Goal: Task Accomplishment & Management: Use online tool/utility

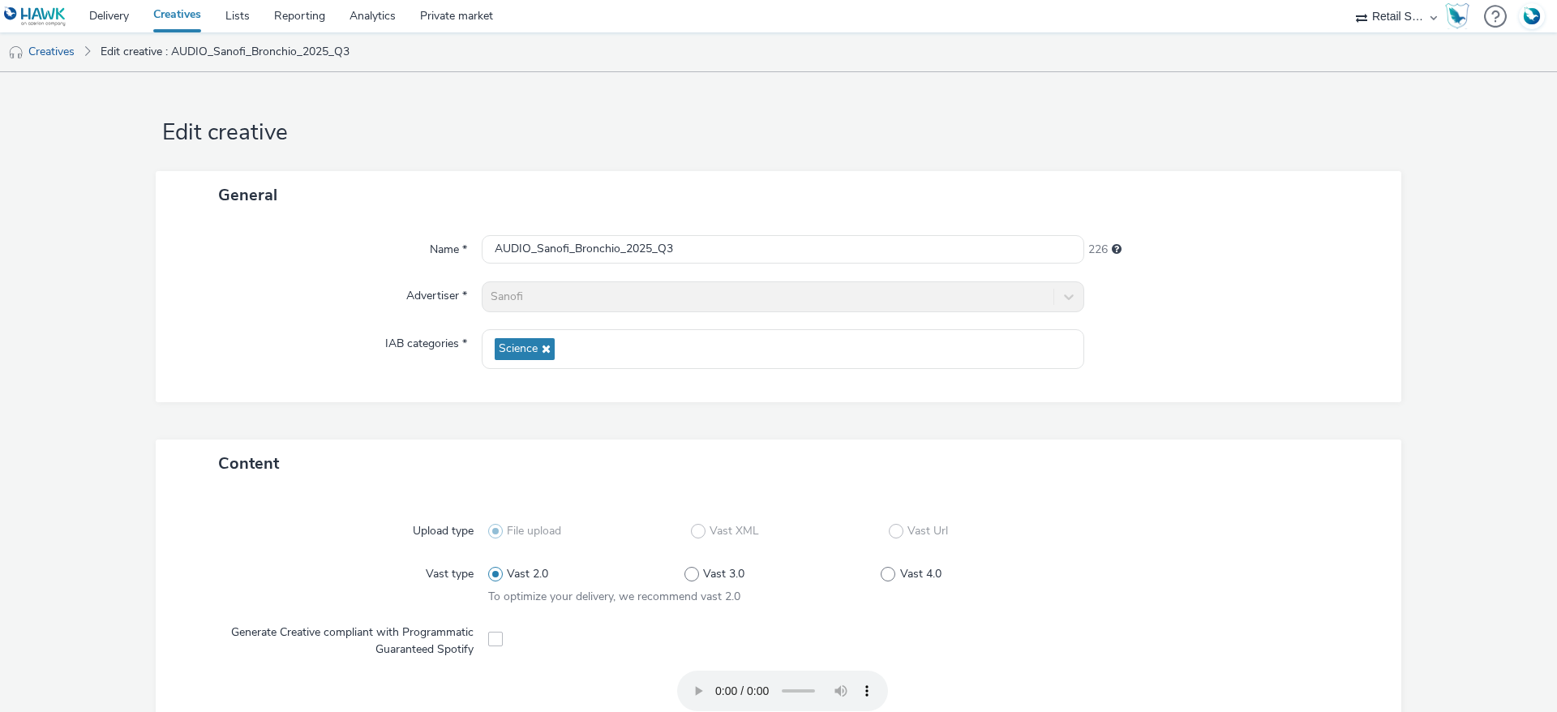
select select "af9496d5-fe6e-4008-bf1b-9af3f0b34e3a"
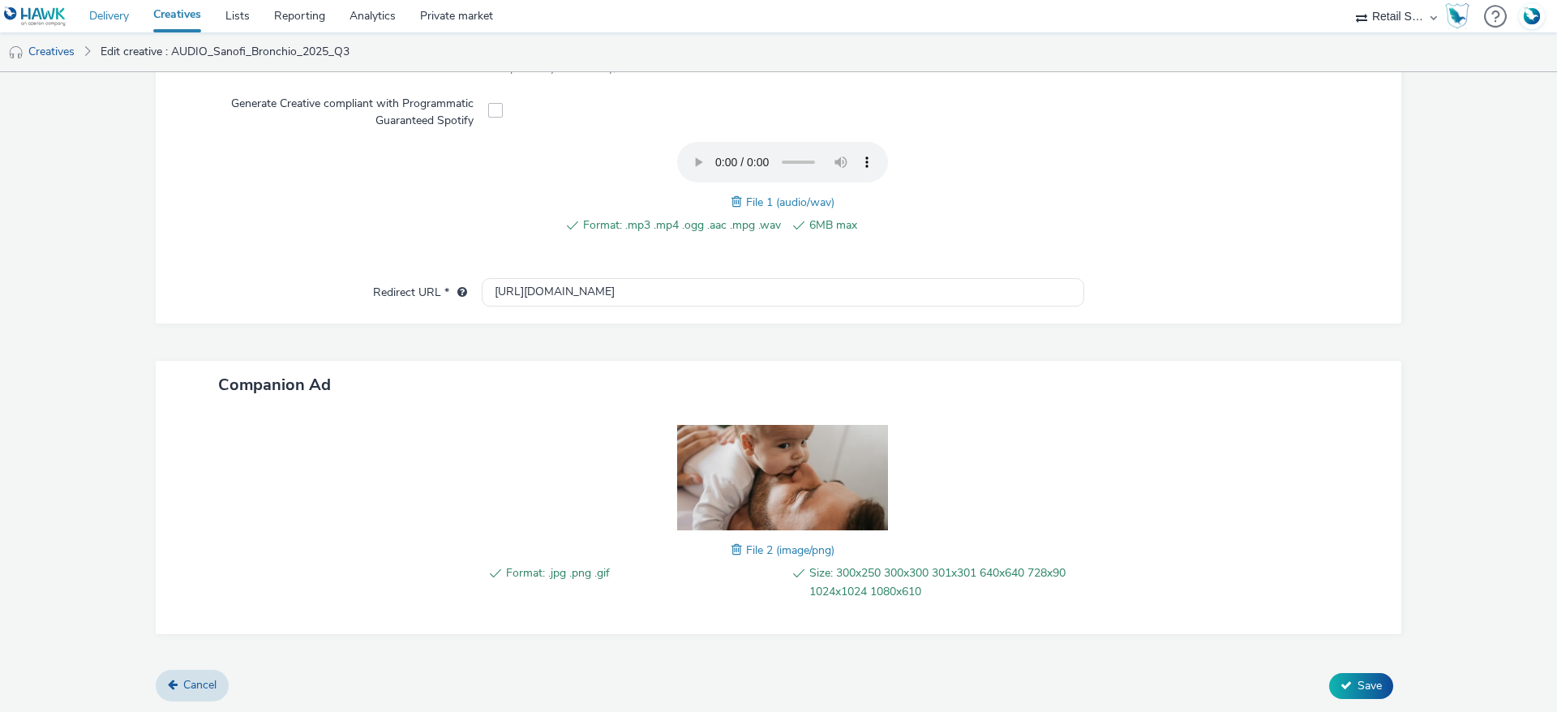
click at [124, 23] on link "Delivery" at bounding box center [109, 16] width 64 height 32
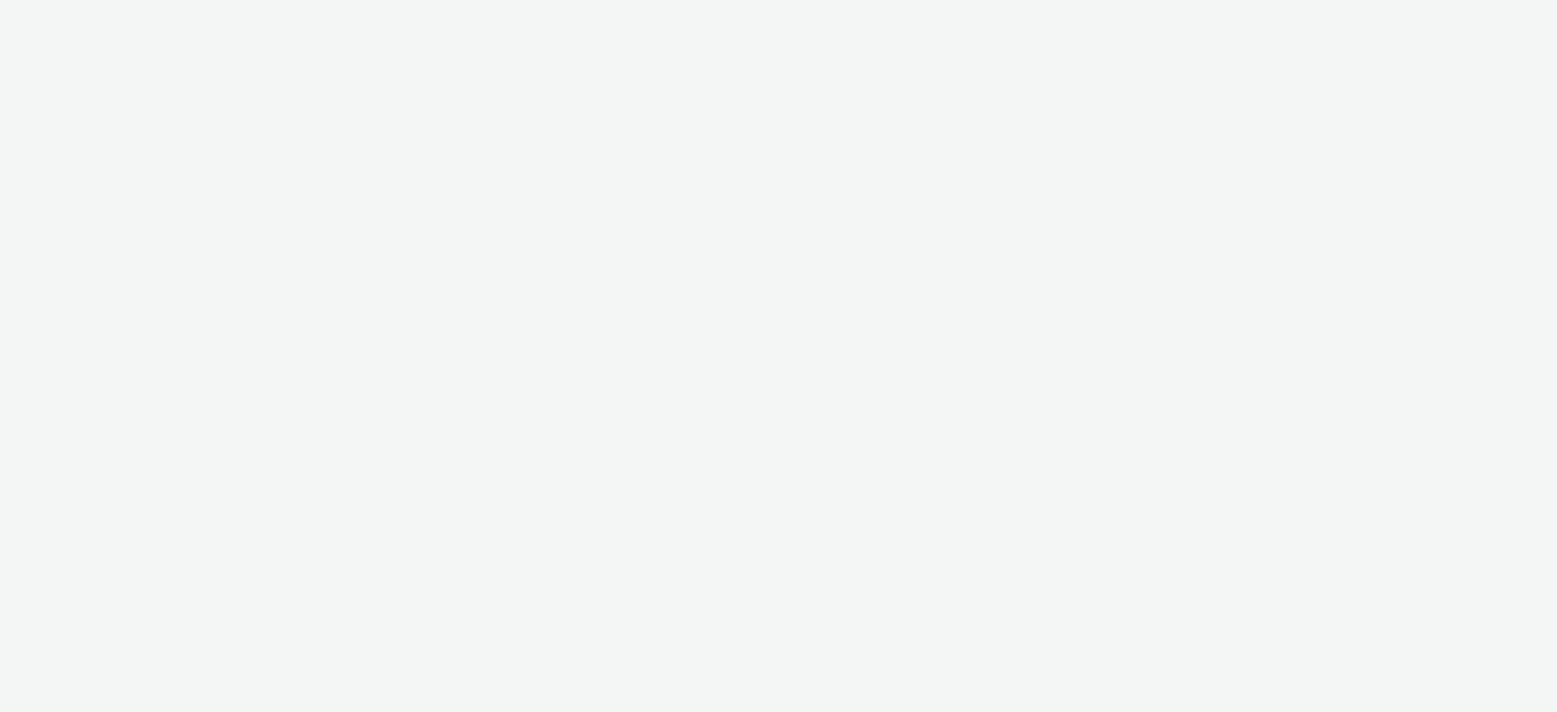
select select "440da4fd-3060-4a41-ba81-8784f925740e"
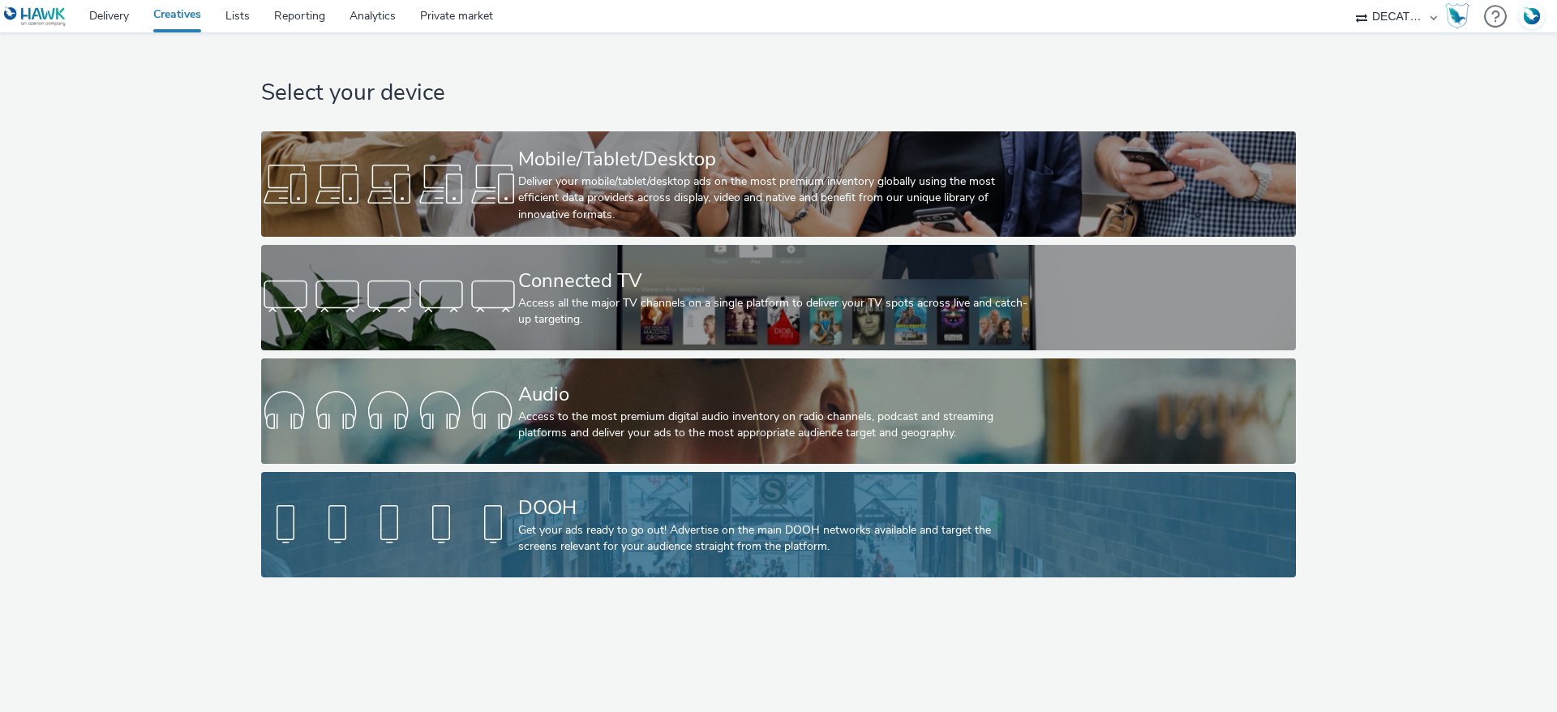
click at [629, 543] on div "Get your ads ready to go out! Advertise on the main DOOH networks available and…" at bounding box center [775, 538] width 514 height 33
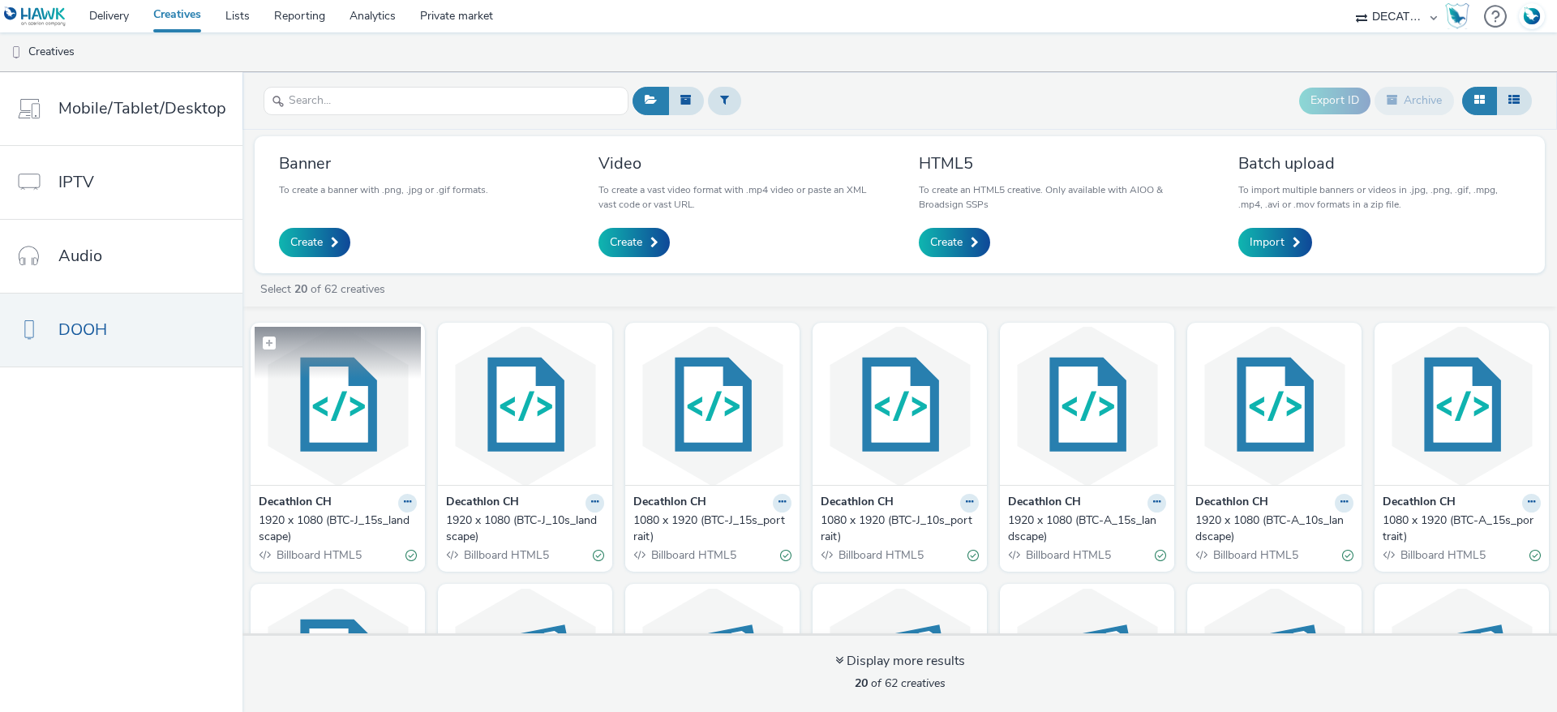
click at [346, 393] on img at bounding box center [338, 406] width 166 height 158
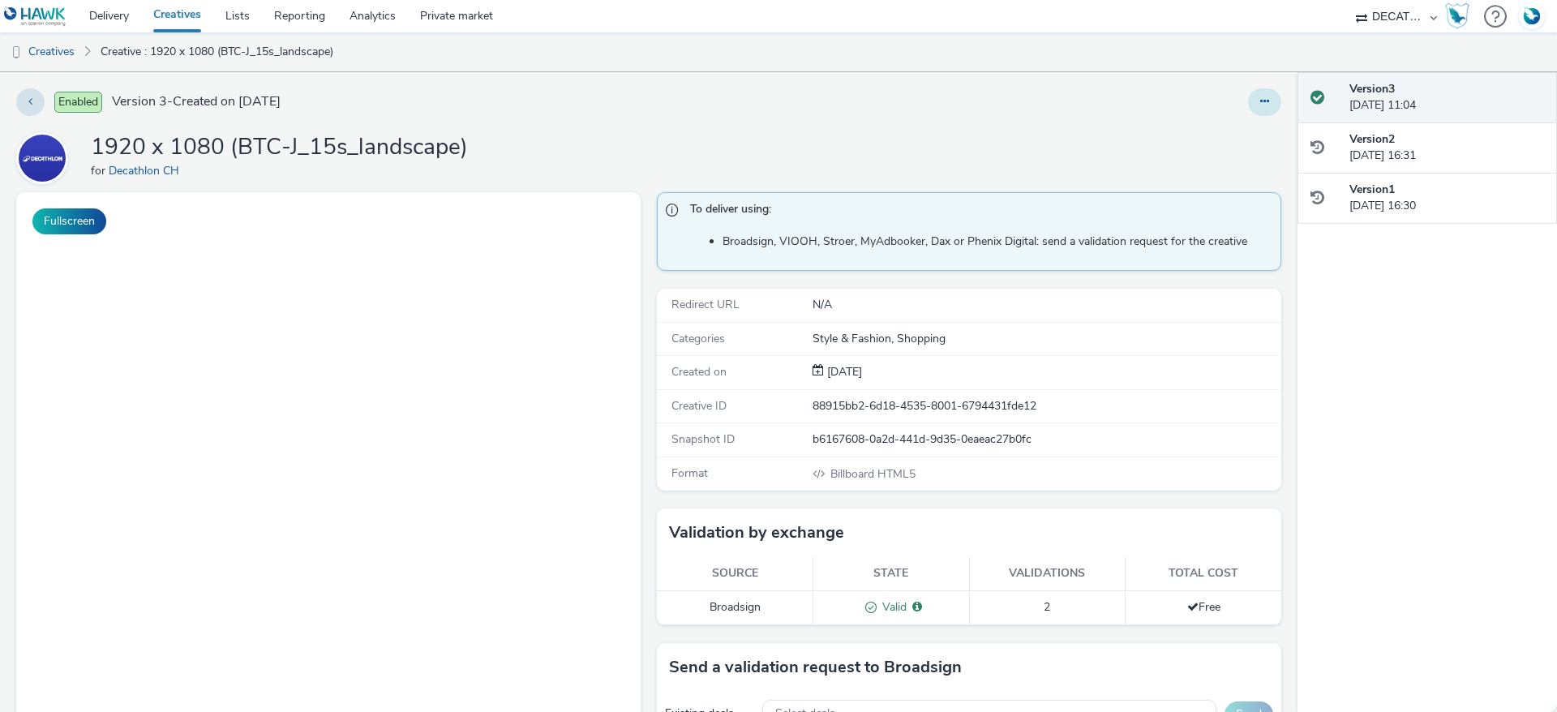
click at [1251, 98] on button at bounding box center [1264, 102] width 33 height 28
click at [1199, 129] on link "Edit" at bounding box center [1221, 134] width 122 height 32
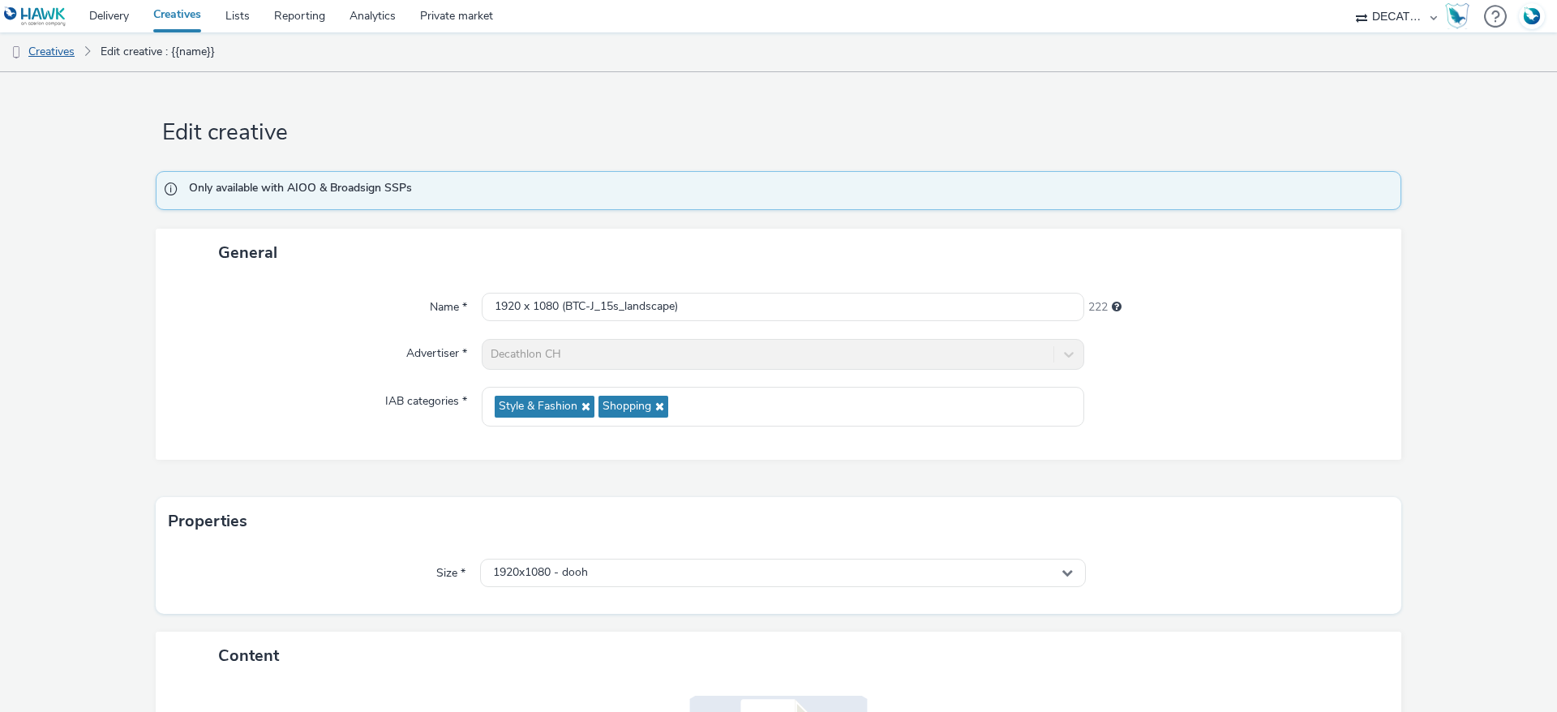
click at [61, 54] on link "Creatives" at bounding box center [41, 51] width 83 height 39
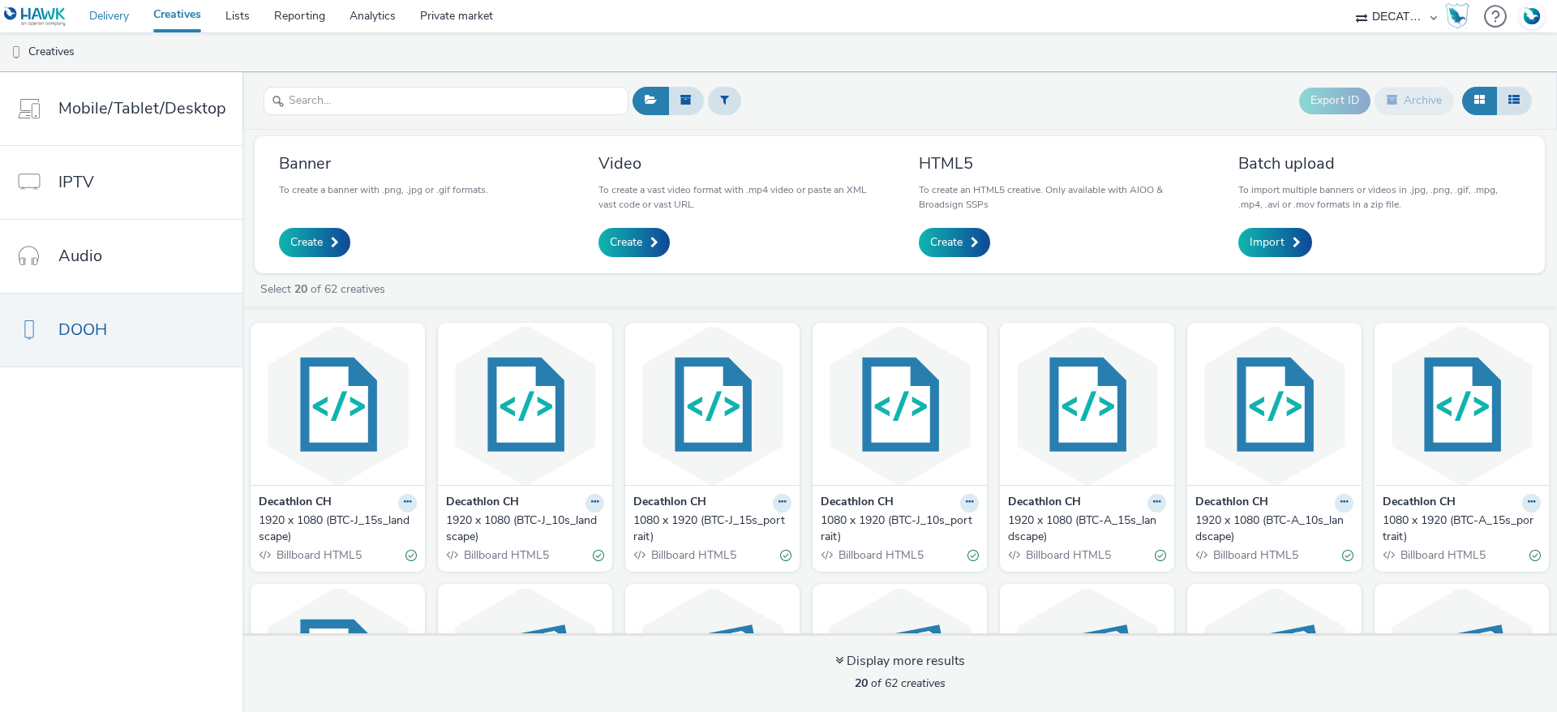
click at [140, 13] on link "Delivery" at bounding box center [109, 16] width 64 height 32
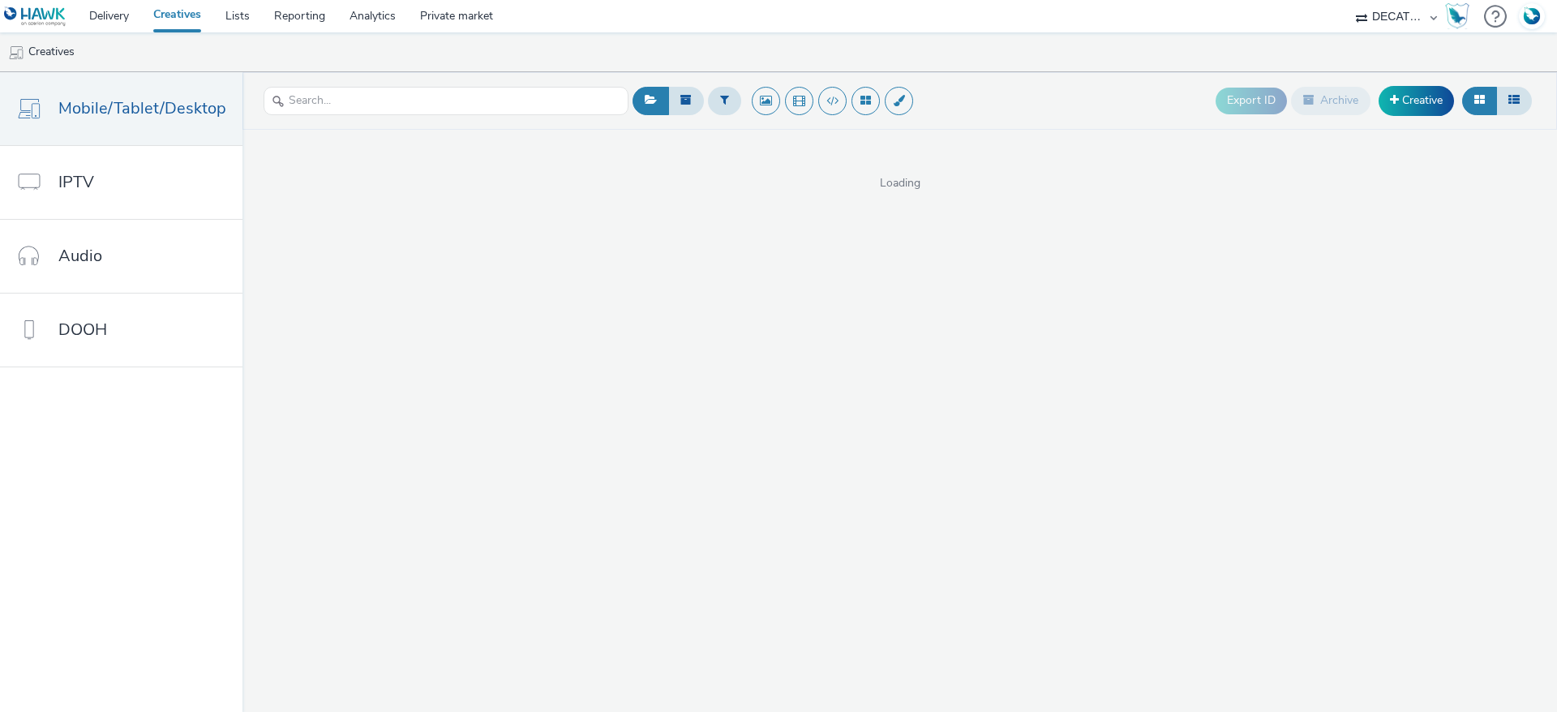
select select "440da4fd-3060-4a41-ba81-8784f925740e"
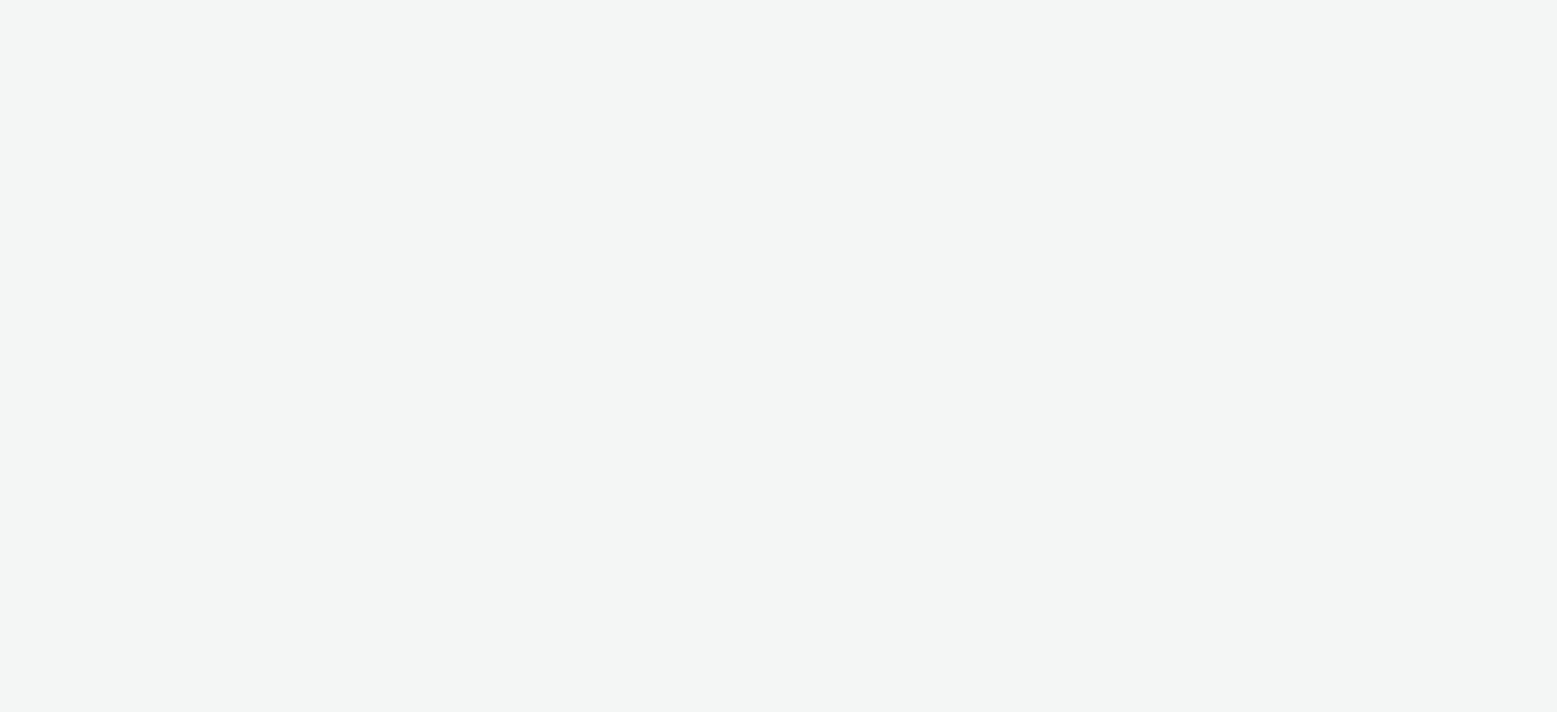
select select "440da4fd-3060-4a41-ba81-8784f925740e"
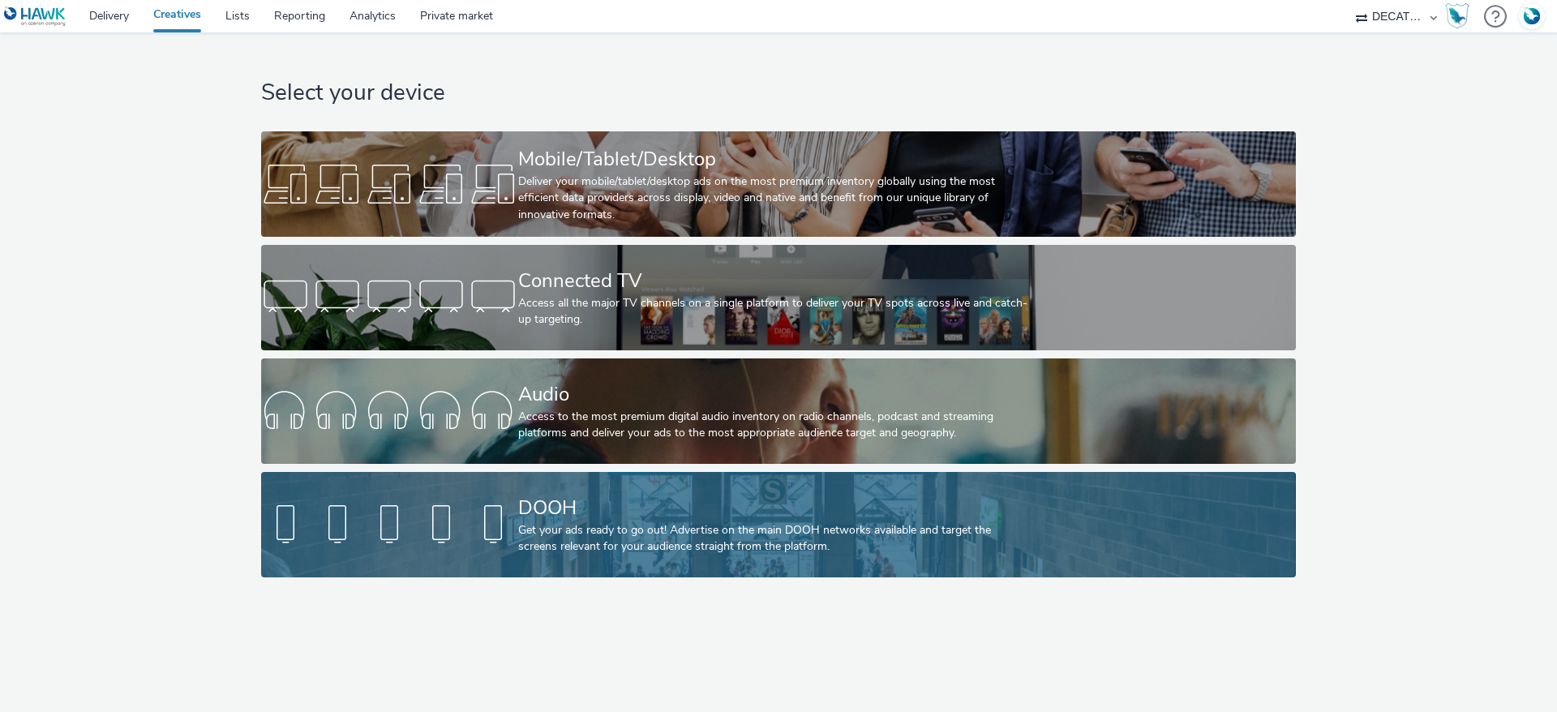
click at [548, 520] on div "DOOH" at bounding box center [775, 508] width 514 height 28
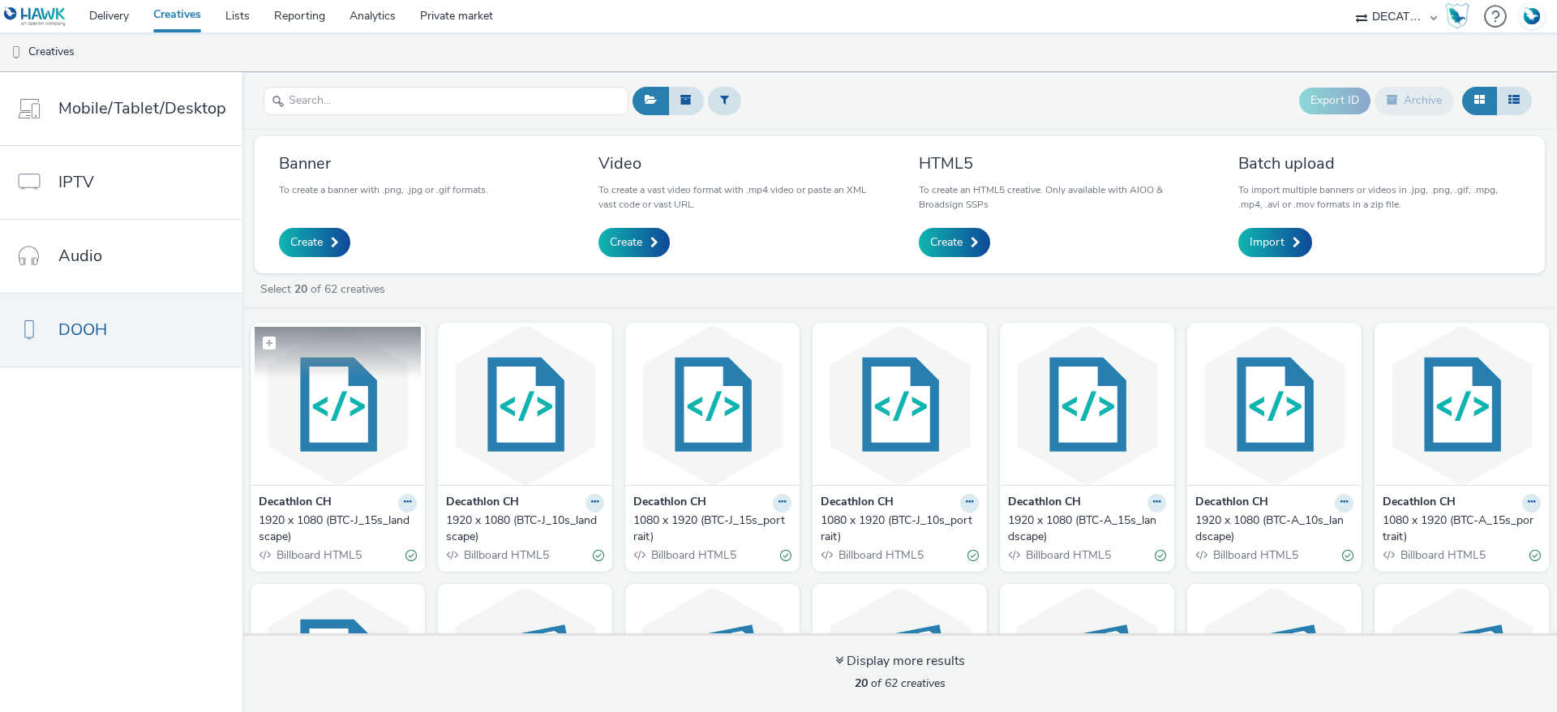
click at [372, 439] on img at bounding box center [338, 406] width 166 height 158
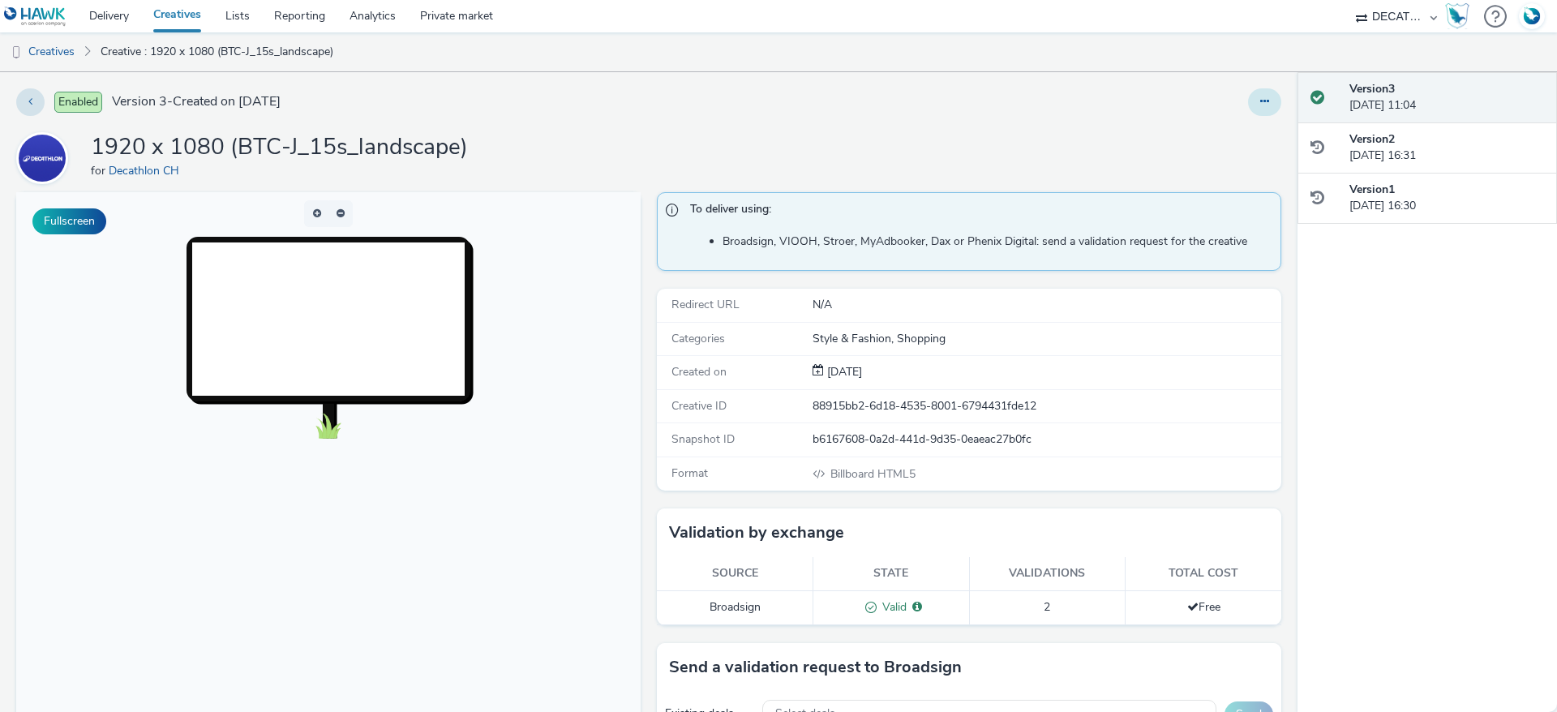
click at [1248, 100] on button at bounding box center [1264, 102] width 33 height 28
click at [1197, 133] on link "Edit" at bounding box center [1221, 134] width 122 height 32
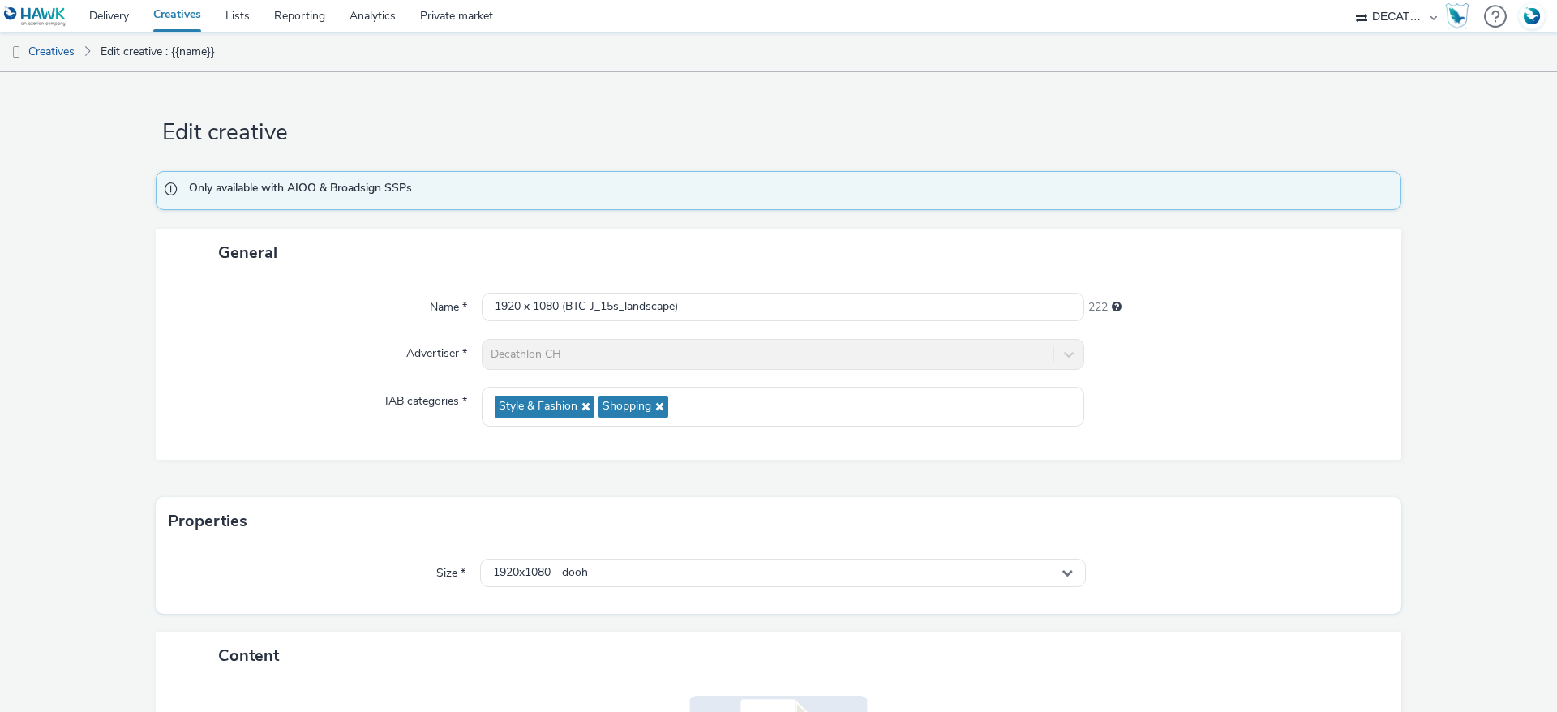
scroll to position [217, 0]
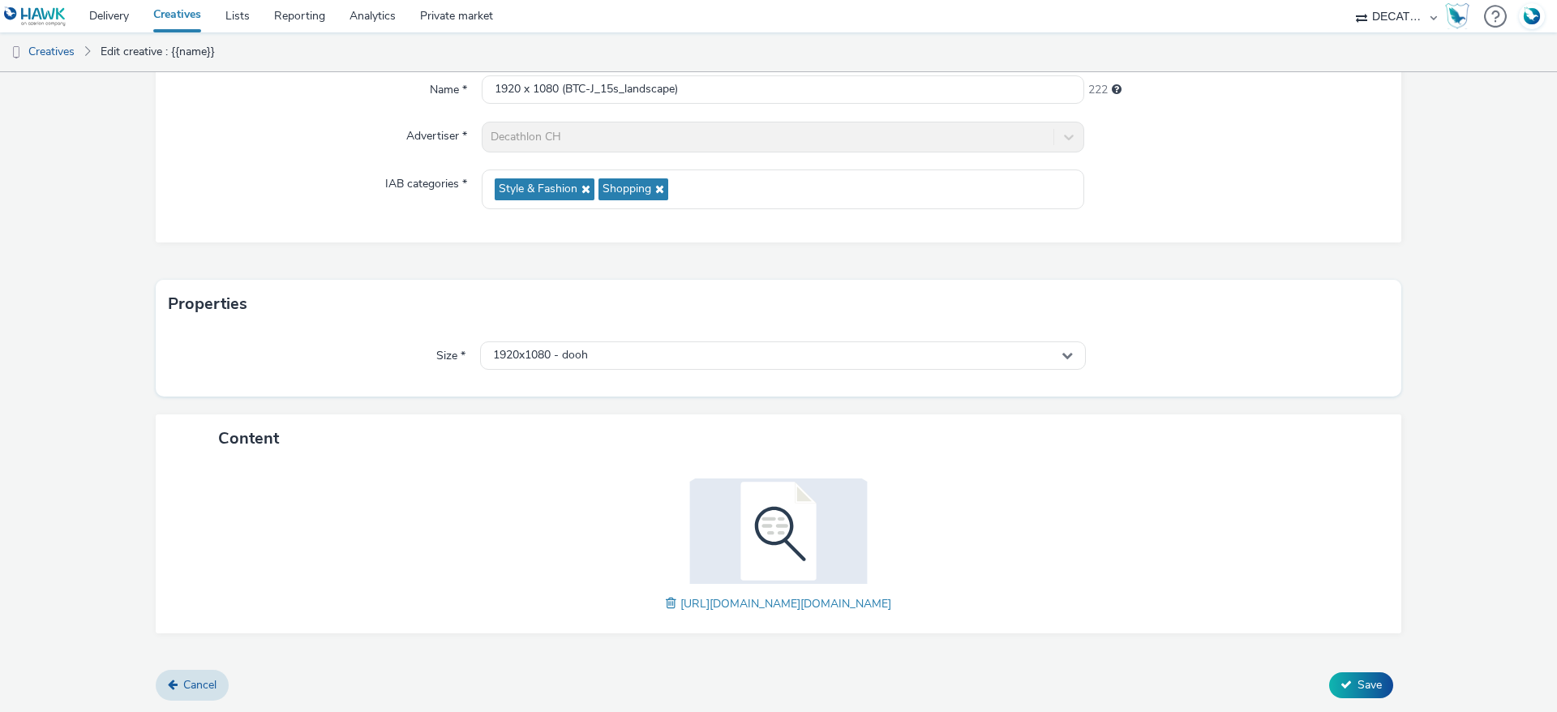
click at [681, 605] on span "[URL][DOMAIN_NAME][DOMAIN_NAME]" at bounding box center [786, 603] width 211 height 15
click at [681, 599] on span "[URL][DOMAIN_NAME][DOMAIN_NAME]" at bounding box center [786, 603] width 211 height 15
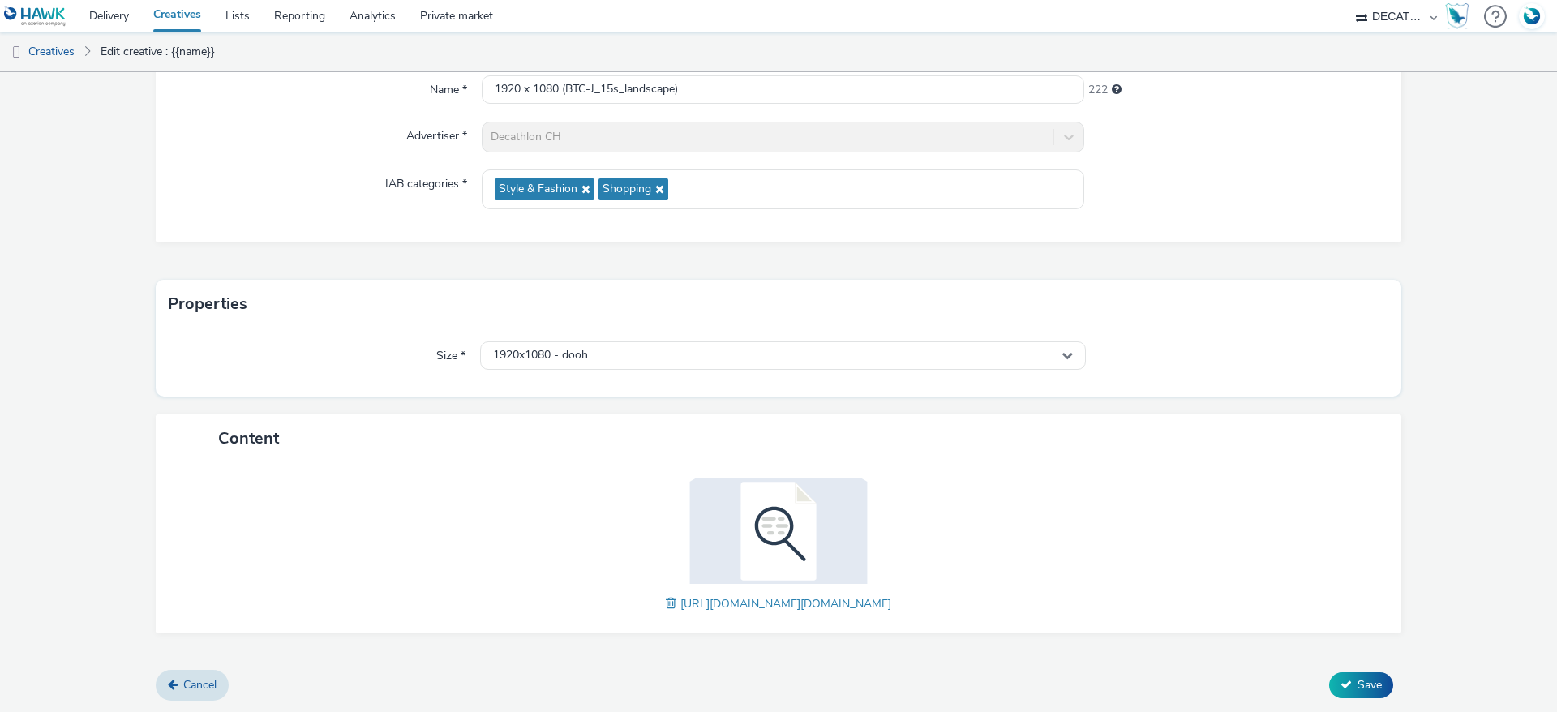
click at [420, 490] on div "[URL][DOMAIN_NAME][DOMAIN_NAME]" at bounding box center [778, 548] width 1213 height 139
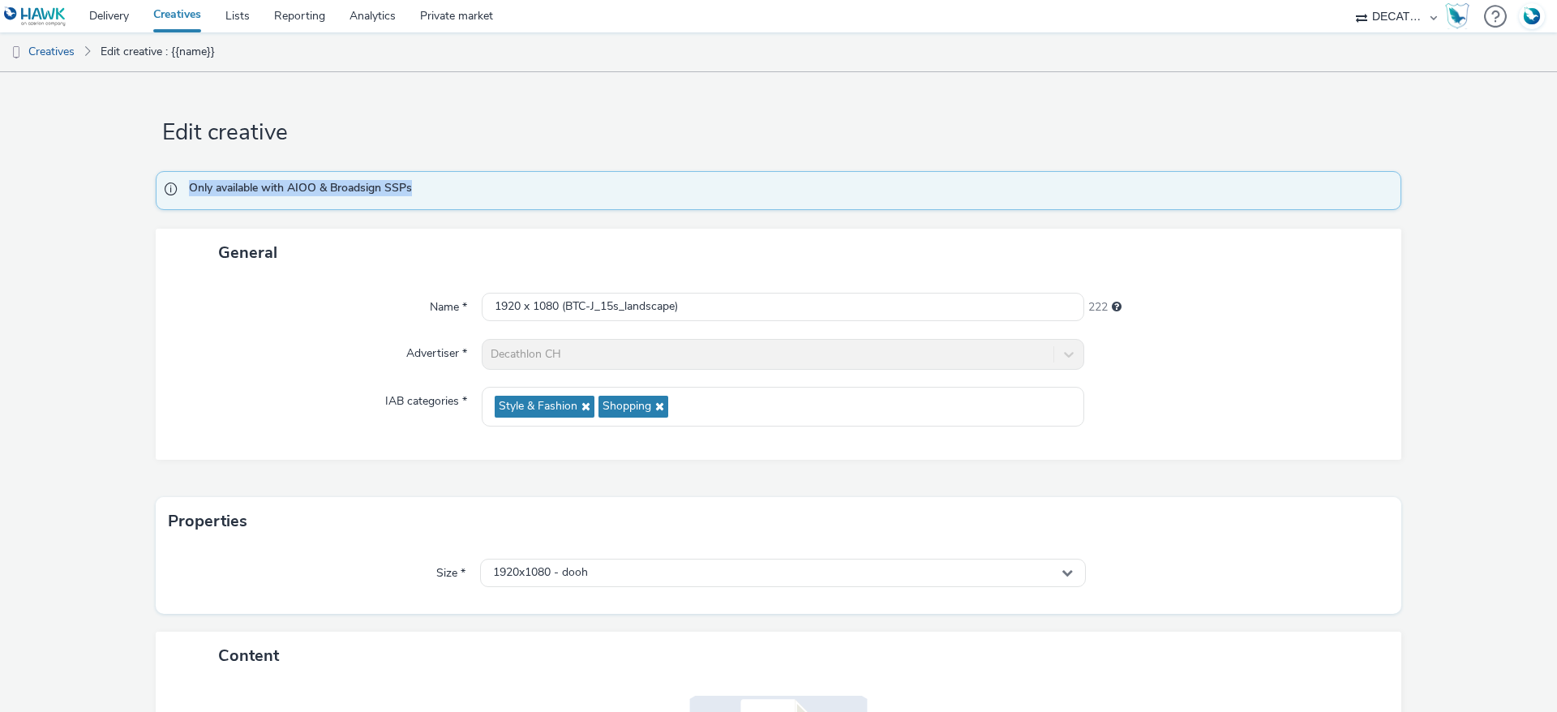
drag, startPoint x: 440, startPoint y: 185, endPoint x: 139, endPoint y: 187, distance: 300.9
click at [139, 187] on form "Edit creative Only available with AIOO & Broadsign SSPs General Name * 1920 x 1…" at bounding box center [778, 501] width 1557 height 858
click at [234, 337] on div "Name * 1920 x 1080 (BTC-J_15s_landscape) 222 Advertiser * Decathlon CH IAB cate…" at bounding box center [779, 368] width 1246 height 183
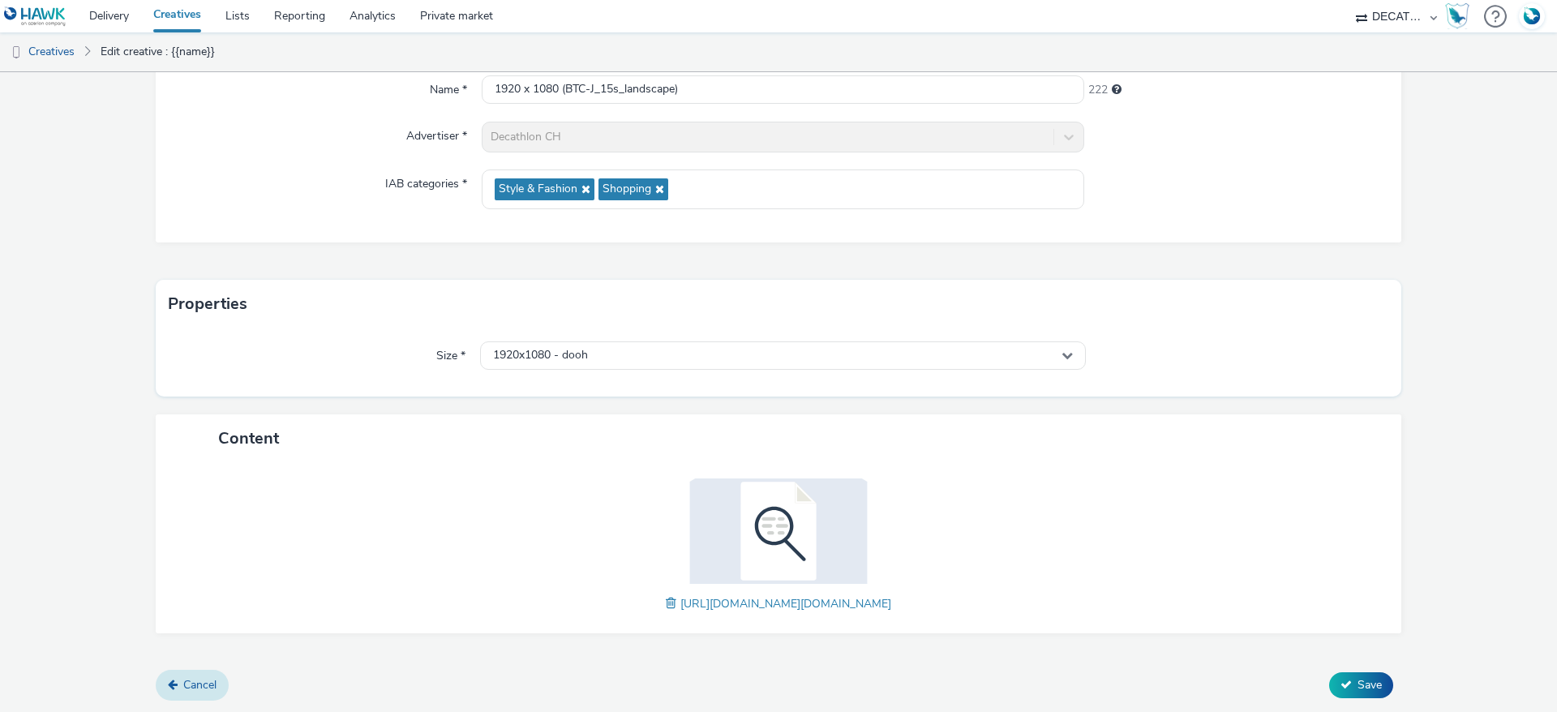
click at [183, 696] on link "Cancel" at bounding box center [192, 685] width 73 height 31
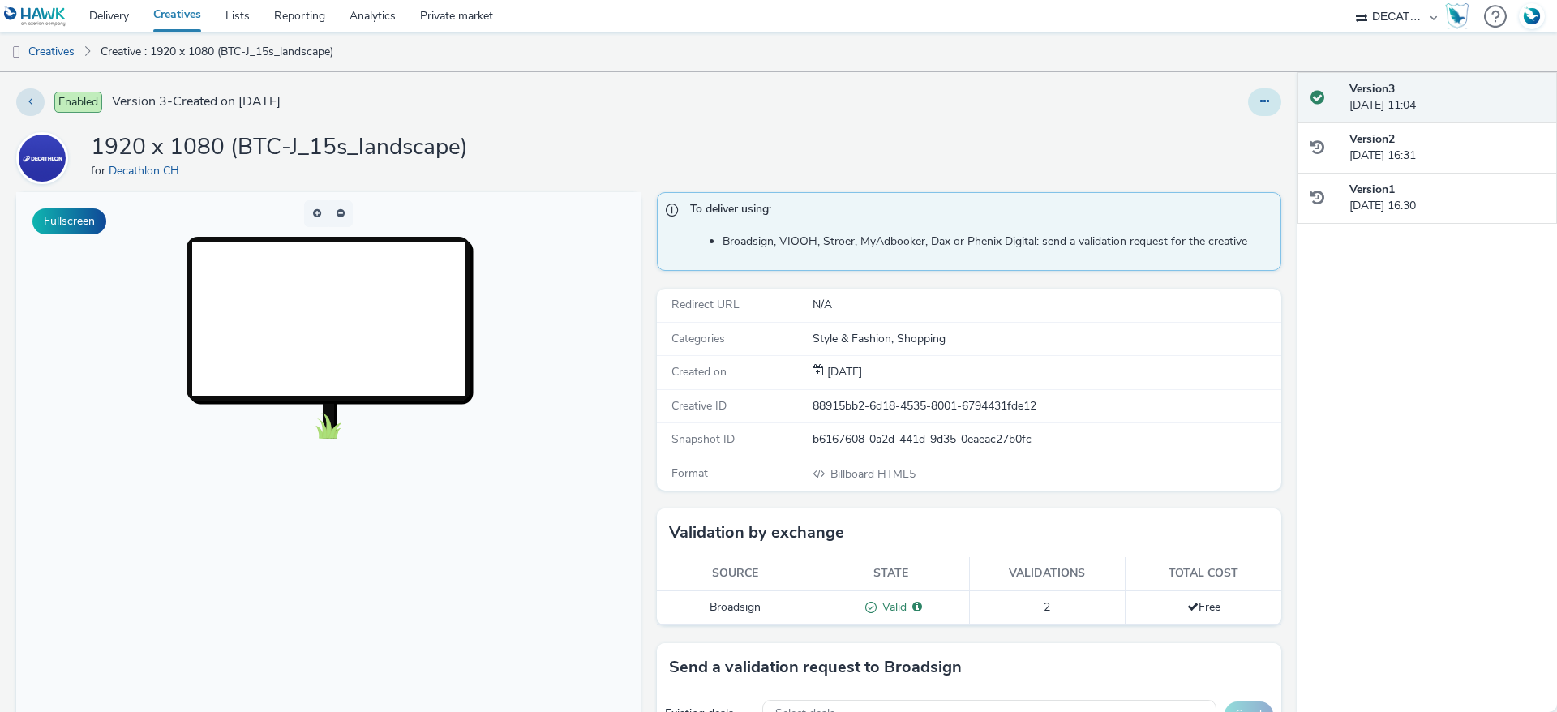
click at [1261, 97] on icon at bounding box center [1265, 101] width 9 height 11
click at [1215, 127] on link "Edit" at bounding box center [1221, 134] width 122 height 32
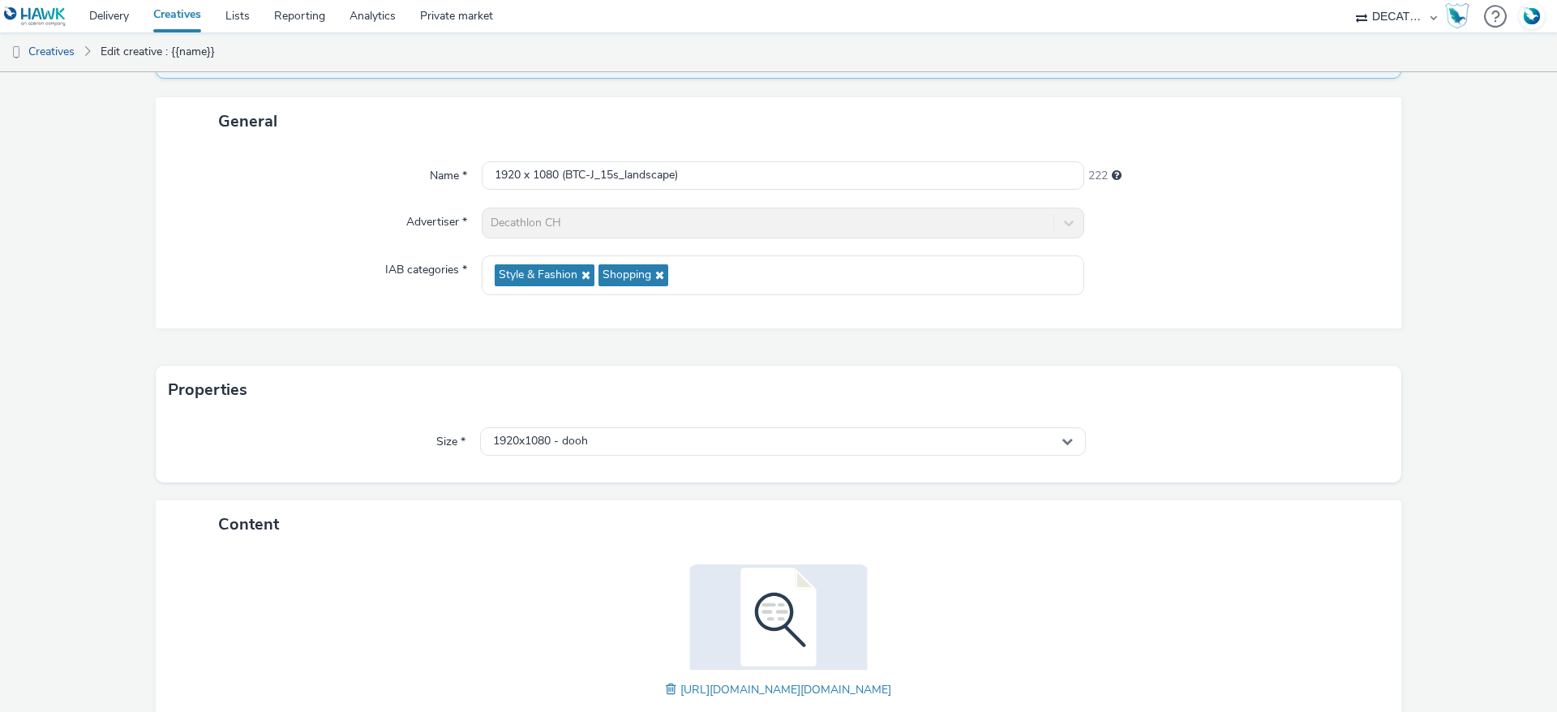
scroll to position [217, 0]
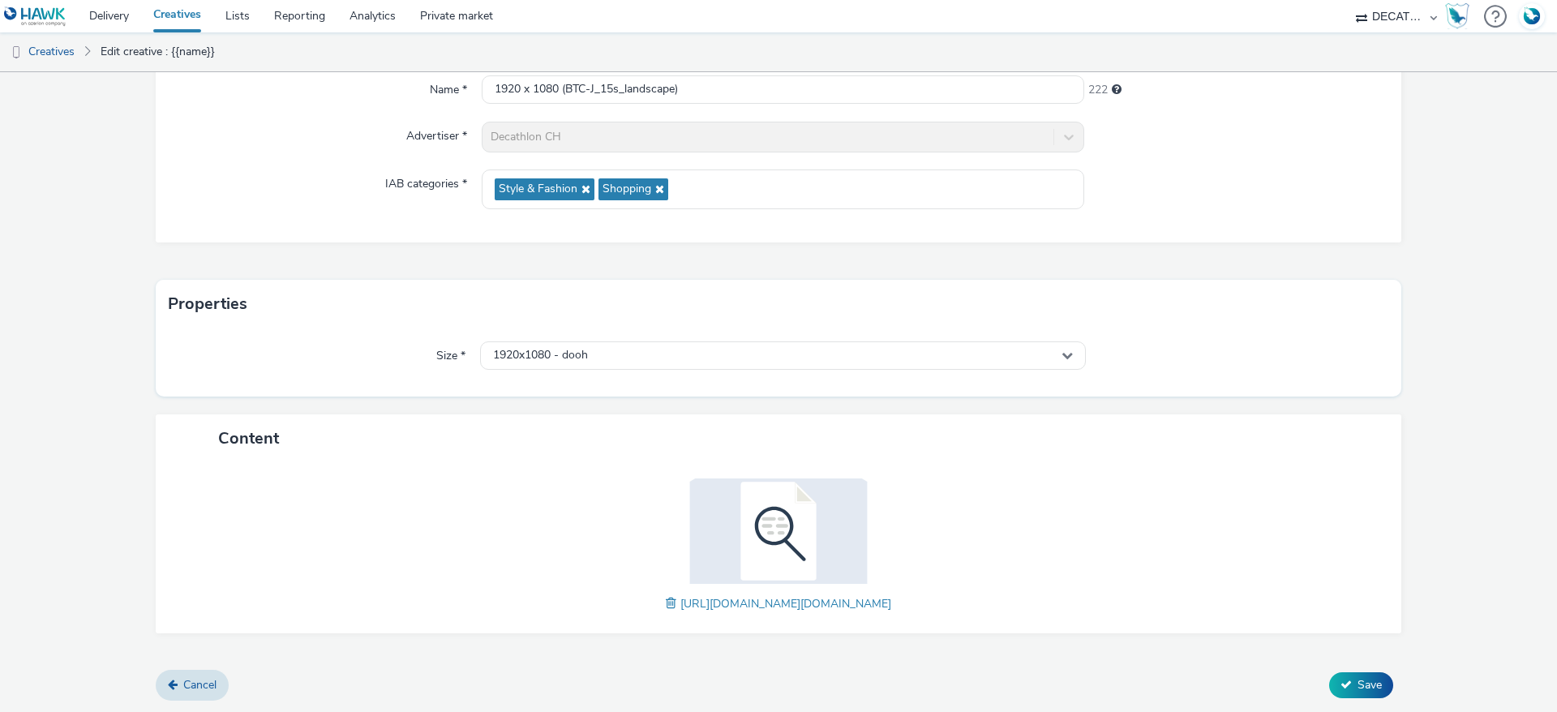
drag, startPoint x: 1235, startPoint y: 602, endPoint x: 276, endPoint y: 573, distance: 959.2
click at [276, 573] on div "https://tabmo-cdn.s3.eu-west-1.amazonaws.com/hawk.tabmo.io/organizations/8d01e6…" at bounding box center [778, 548] width 1213 height 139
click at [771, 507] on img at bounding box center [778, 531] width 211 height 105
click at [771, 548] on img at bounding box center [778, 531] width 211 height 105
click at [195, 681] on span "Cancel" at bounding box center [199, 684] width 33 height 15
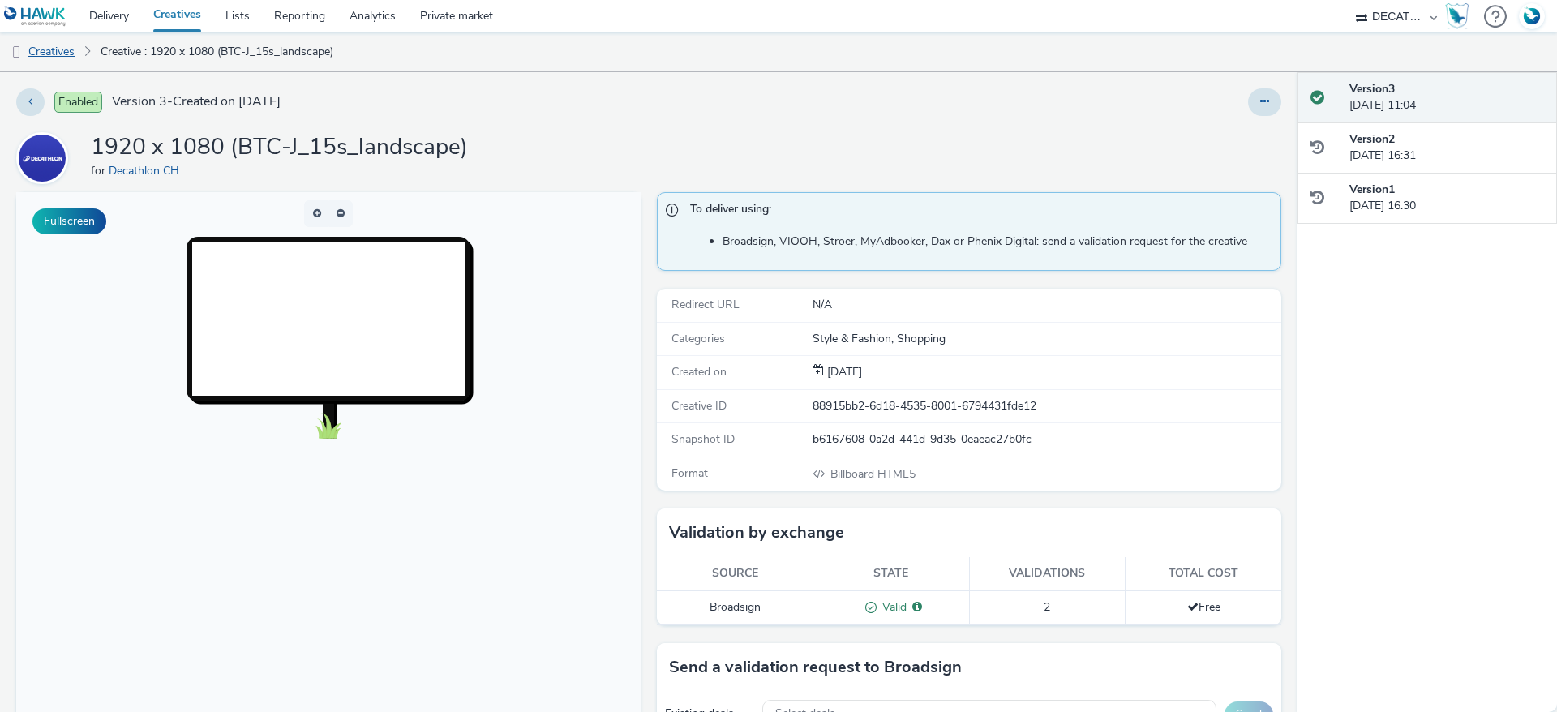
click at [73, 51] on link "Creatives" at bounding box center [41, 51] width 83 height 39
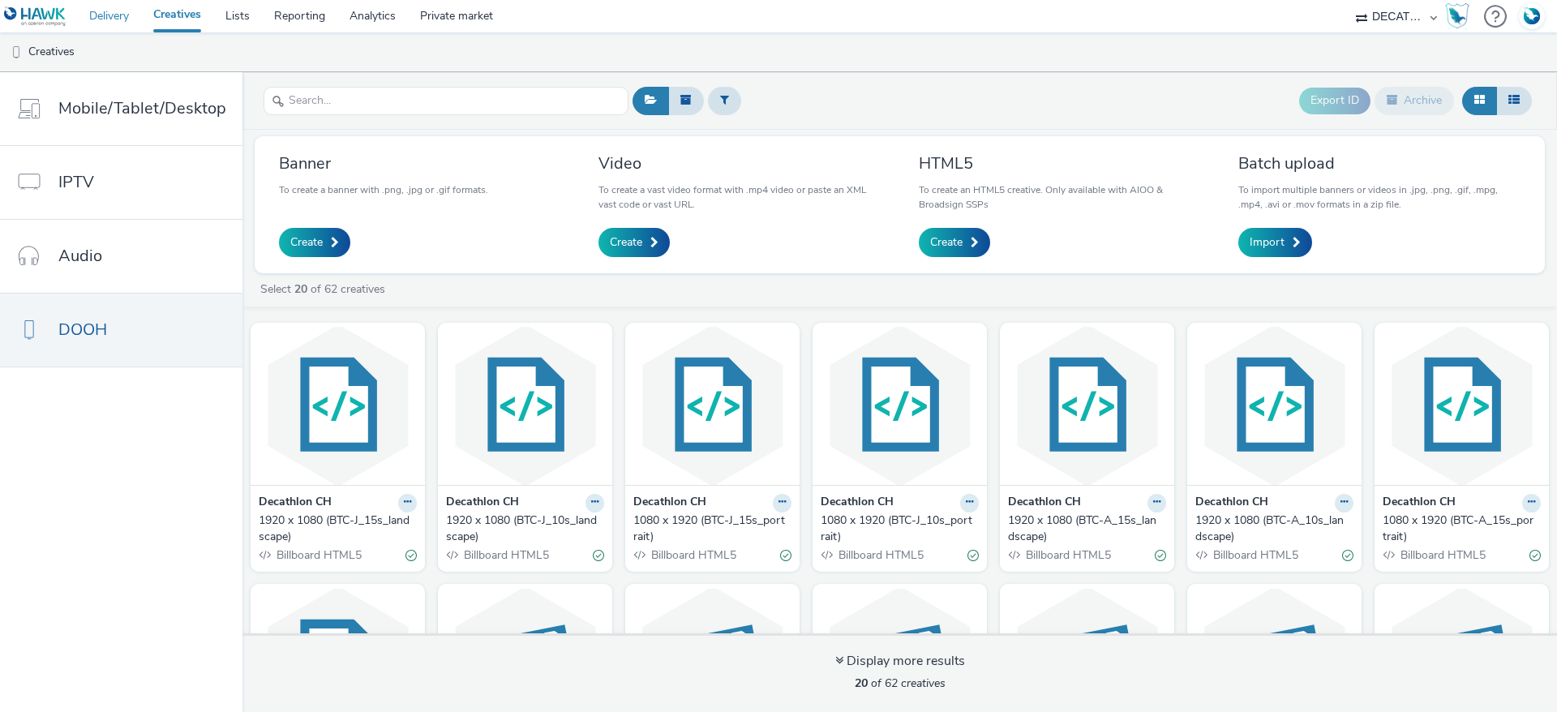
click at [118, 12] on link "Delivery" at bounding box center [109, 16] width 64 height 32
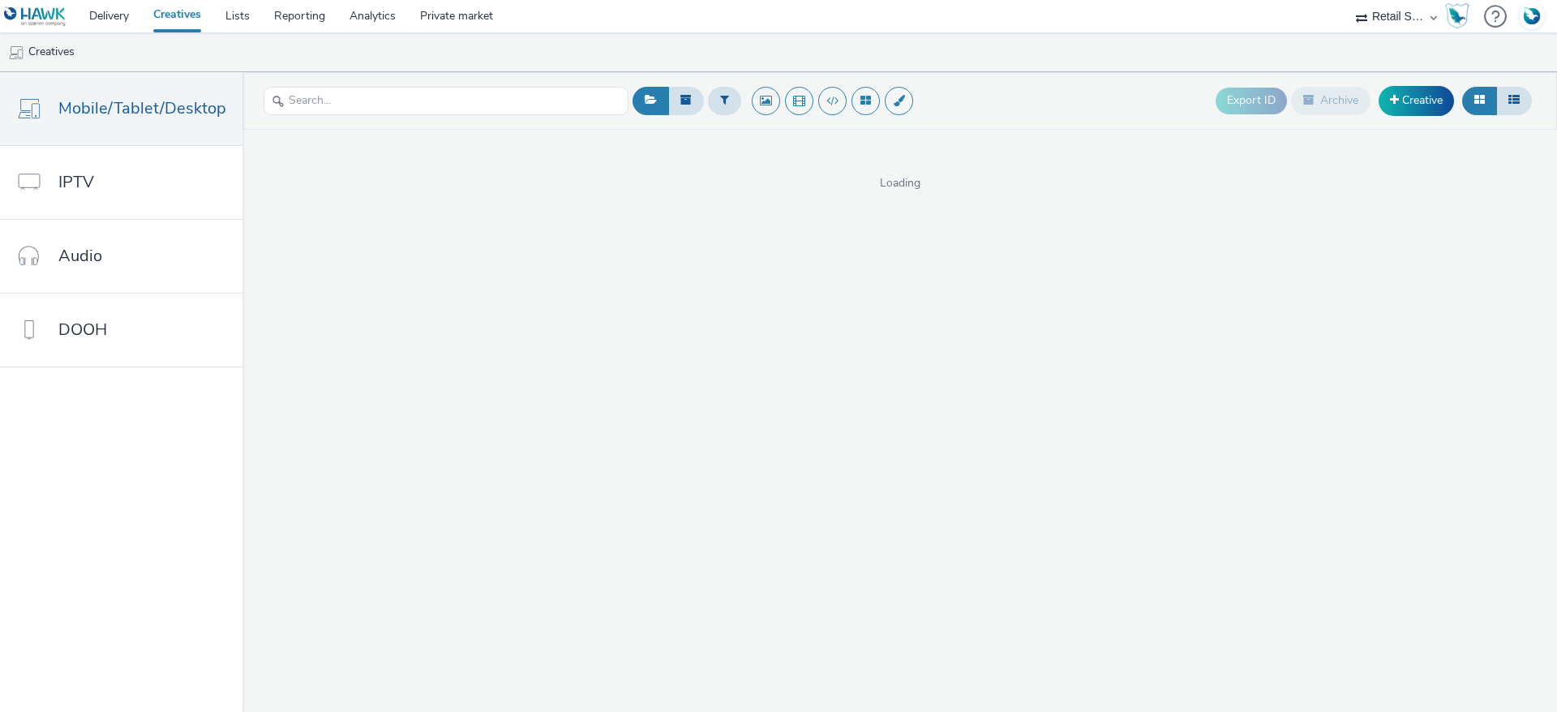
select select "af9496d5-fe6e-4008-bf1b-9af3f0b34e3a"
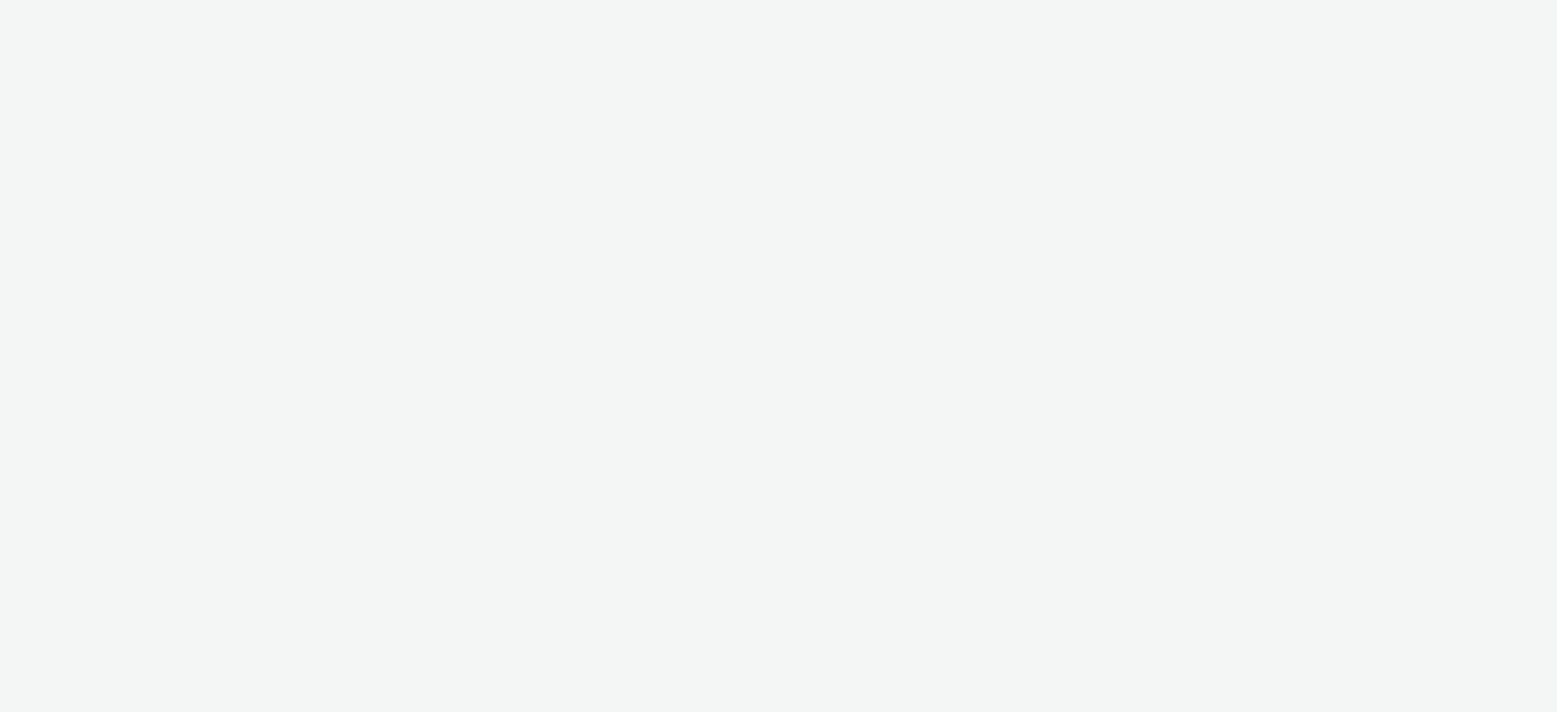
select select "af9496d5-fe6e-4008-bf1b-9af3f0b34e3a"
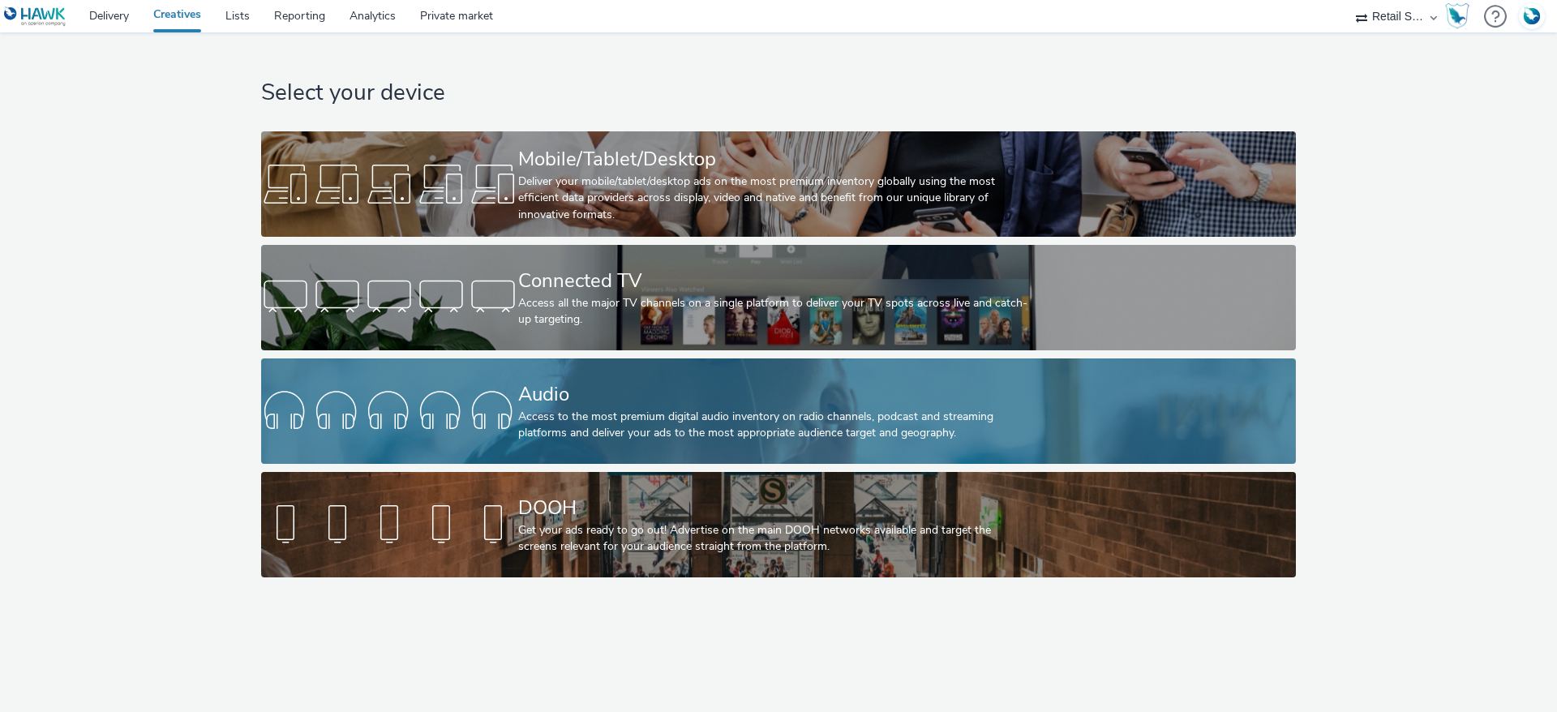
click at [508, 415] on div at bounding box center [389, 411] width 257 height 52
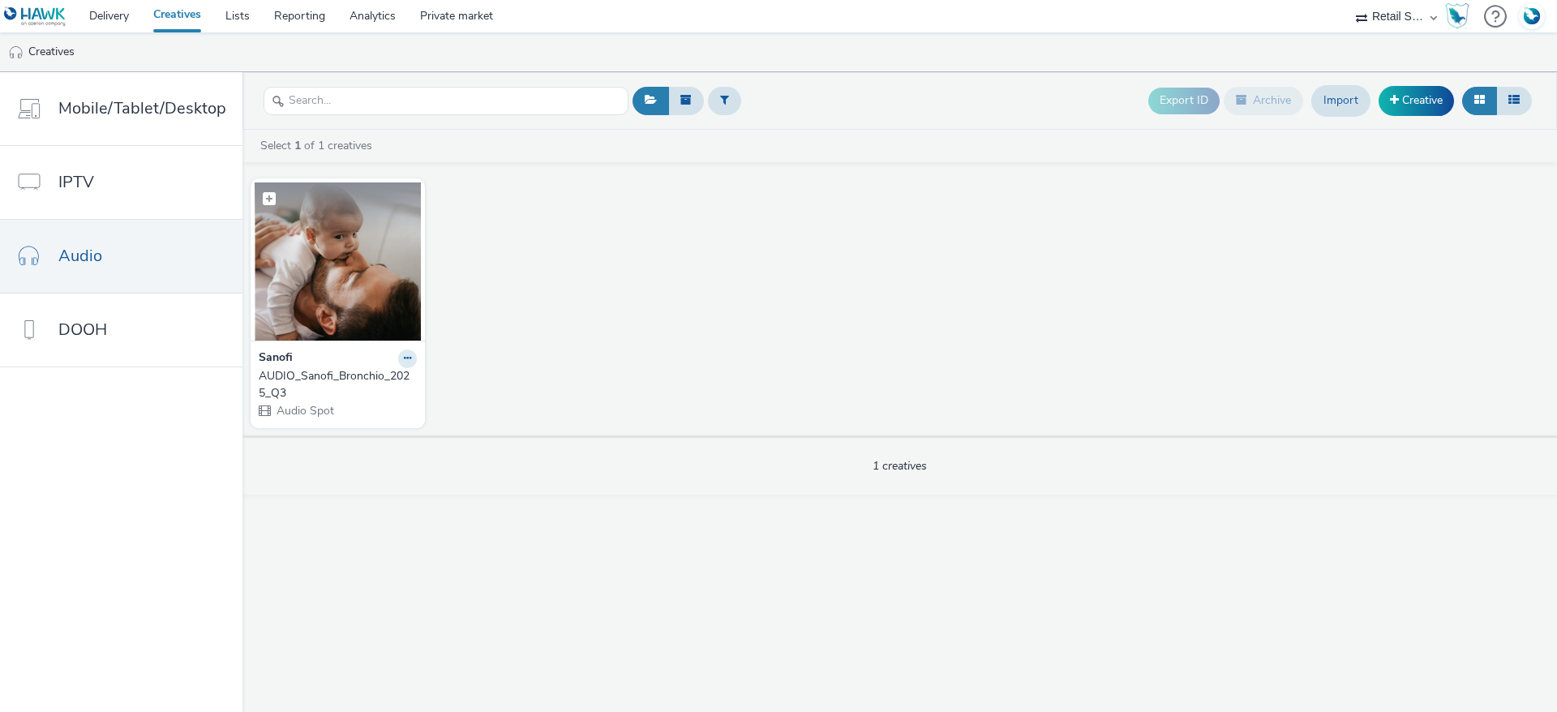
click at [304, 277] on img at bounding box center [338, 262] width 166 height 158
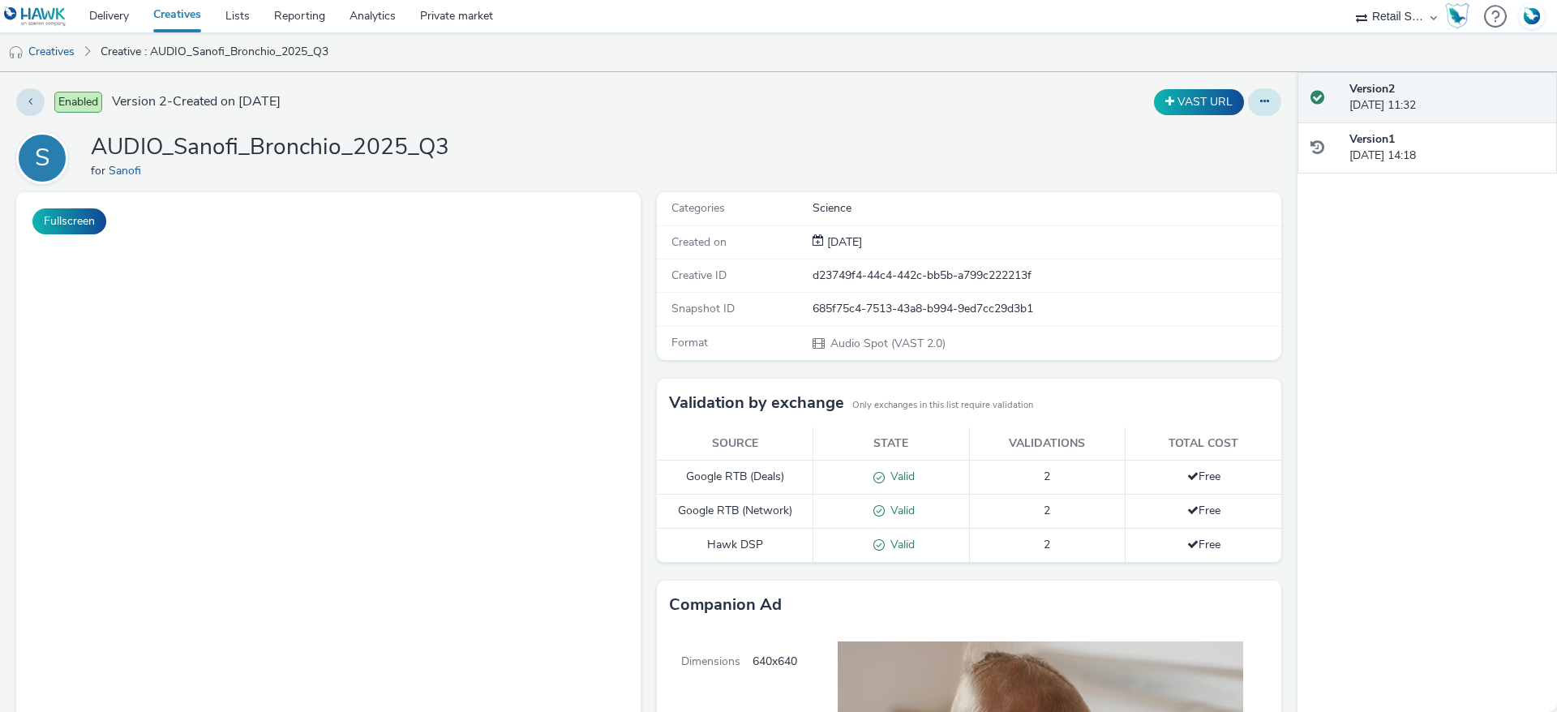
click at [1260, 105] on button at bounding box center [1264, 102] width 33 height 28
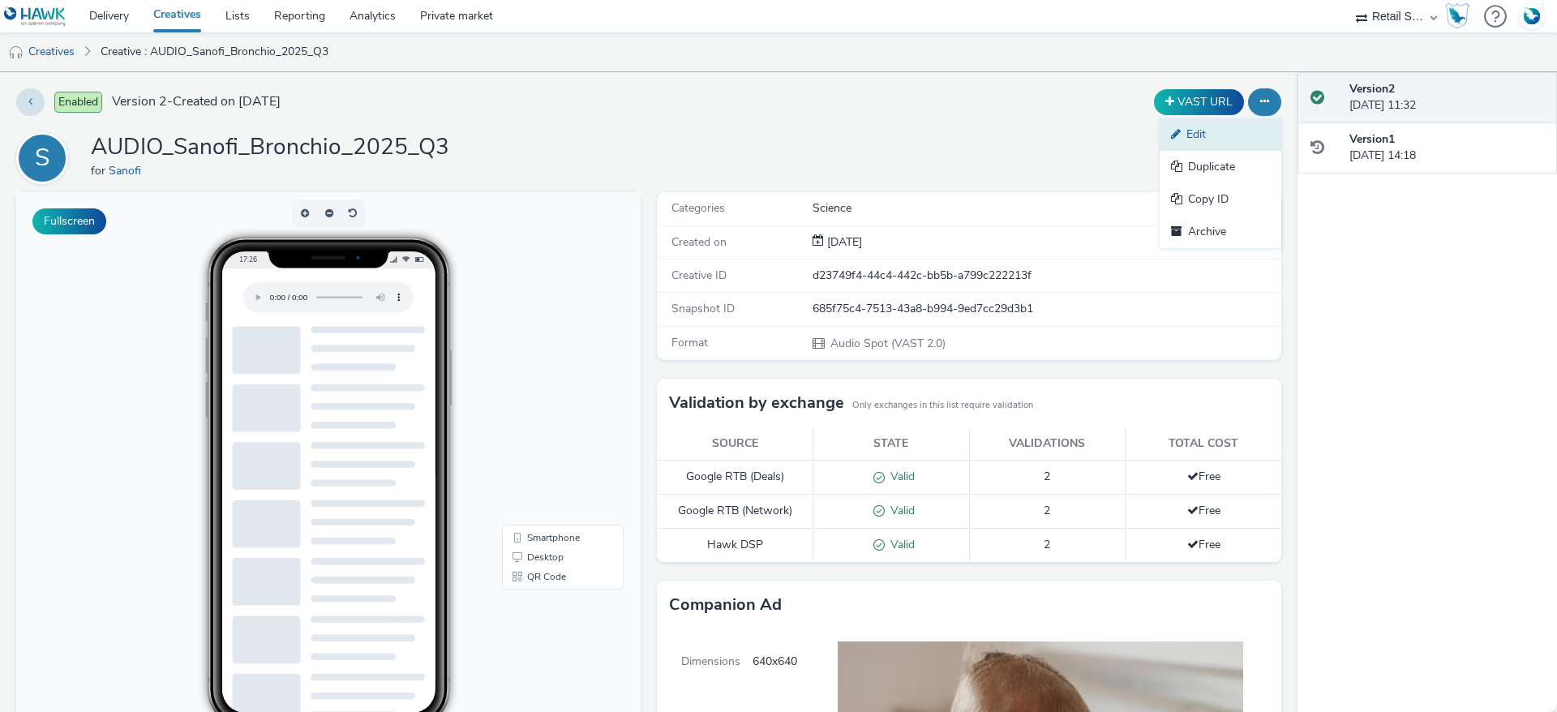
click at [1179, 138] on link "Edit" at bounding box center [1221, 134] width 122 height 32
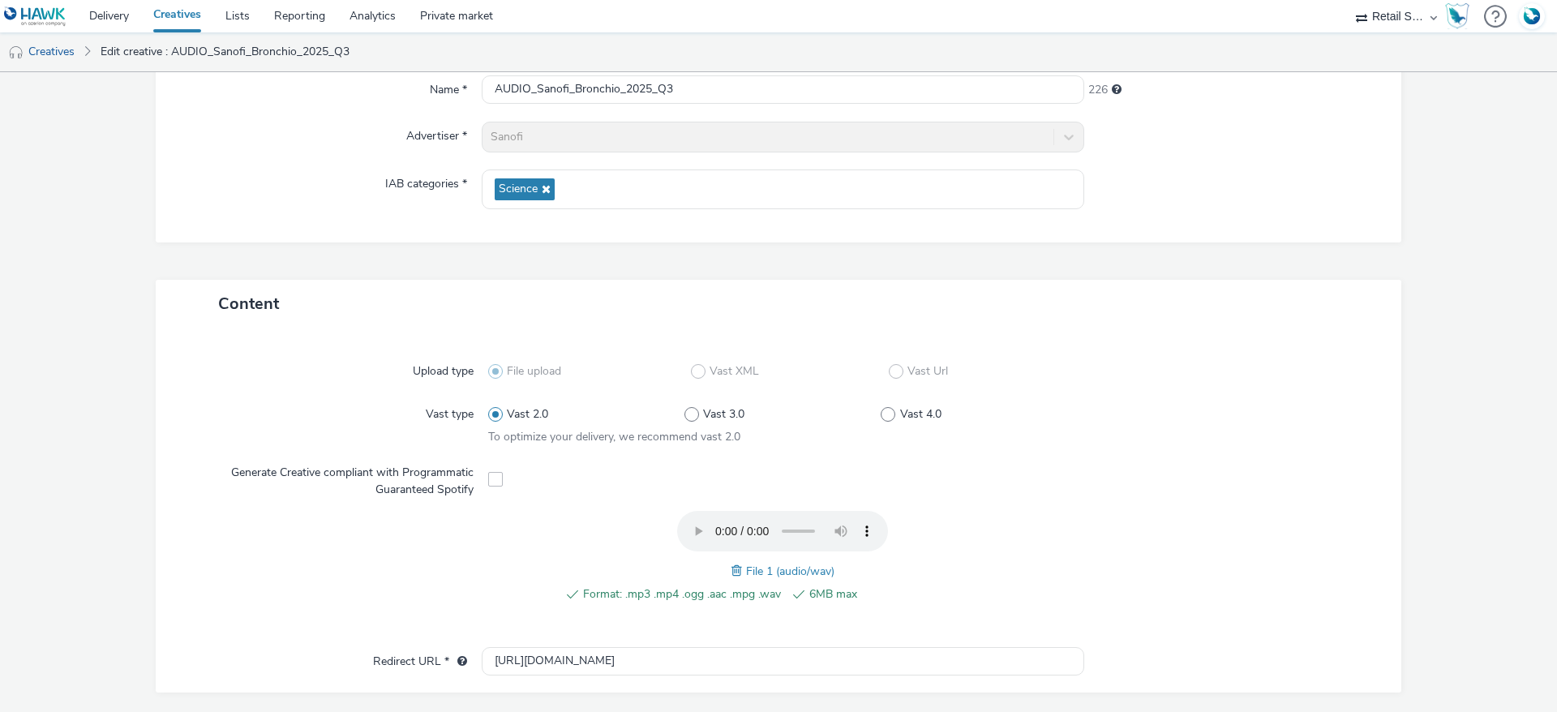
scroll to position [487, 0]
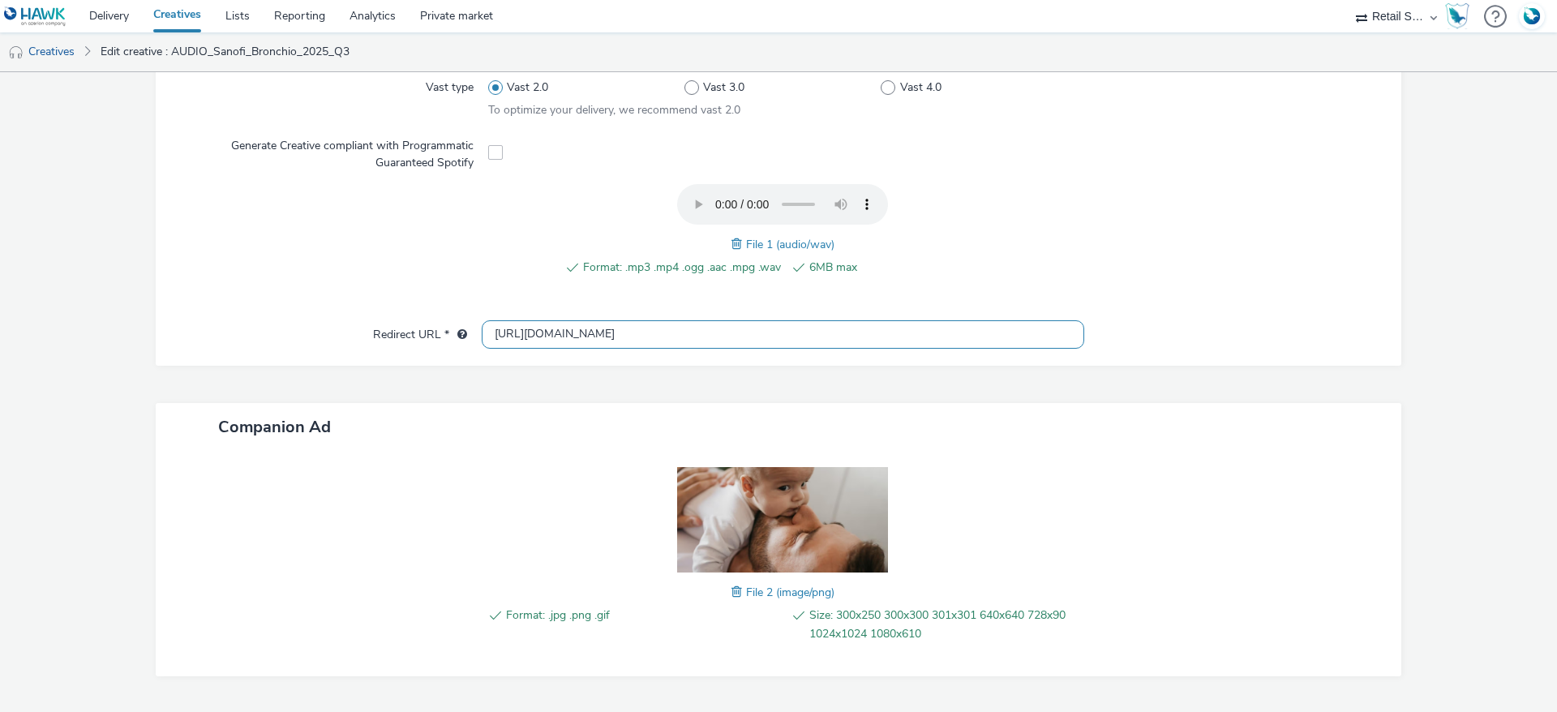
click at [582, 324] on input "[URL][DOMAIN_NAME]" at bounding box center [783, 334] width 603 height 28
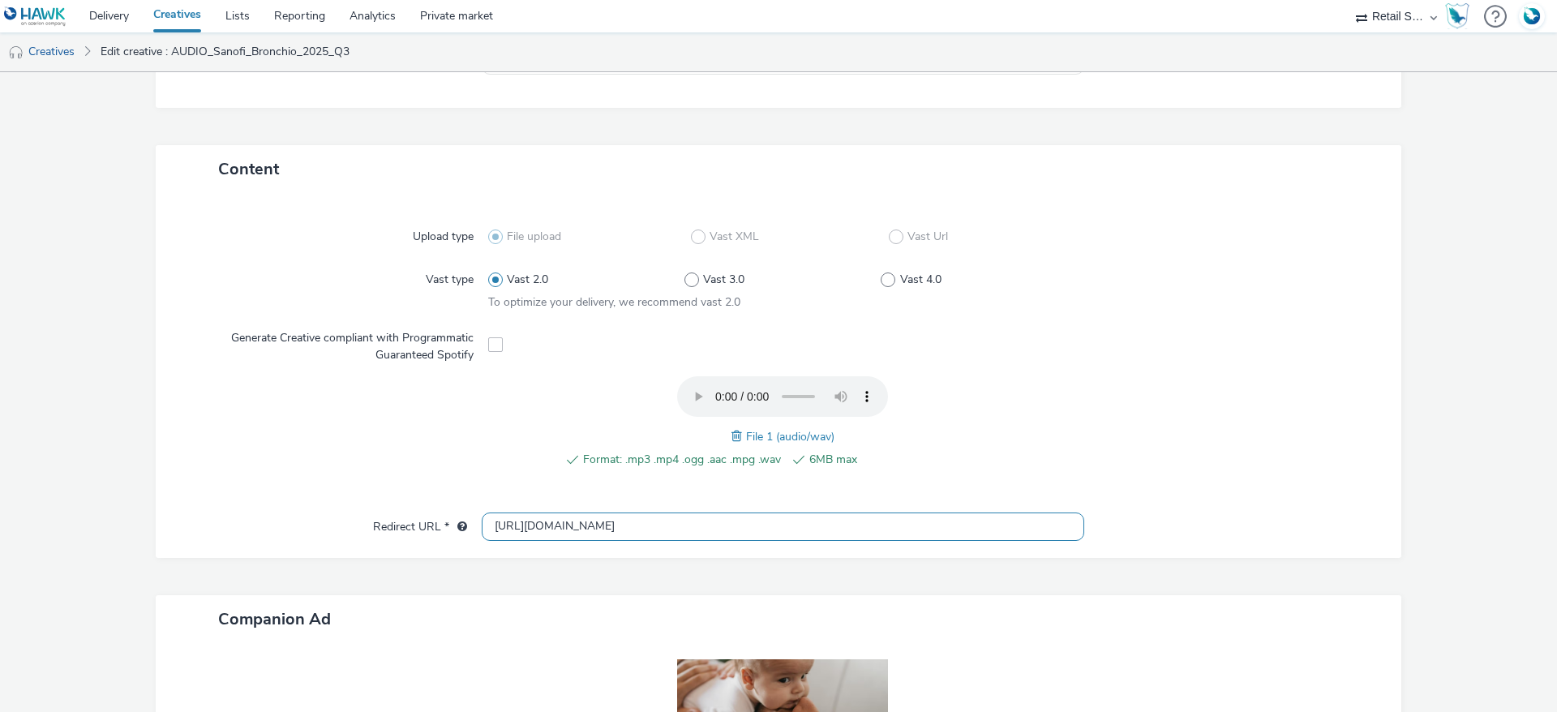
scroll to position [294, 0]
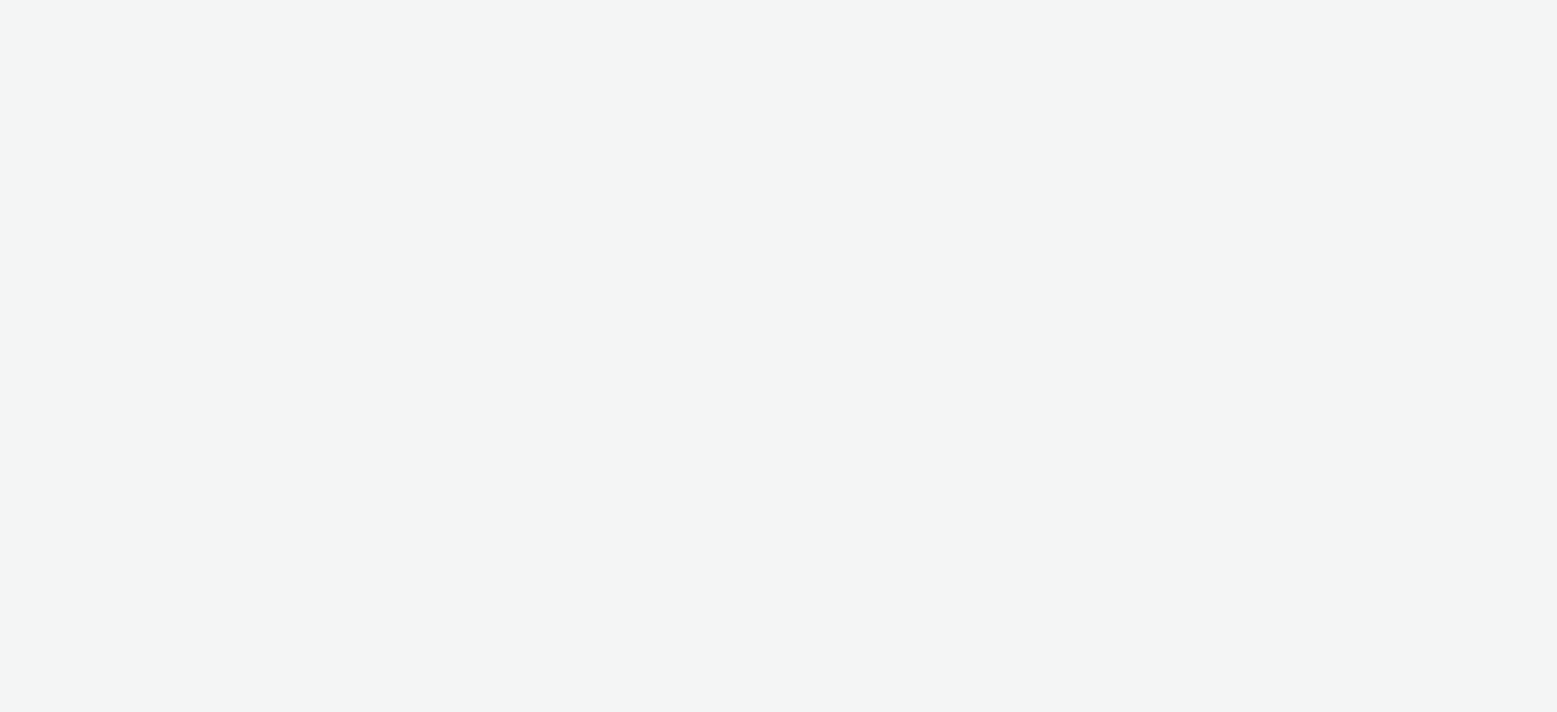
select select "af9496d5-fe6e-4008-bf1b-9af3f0b34e3a"
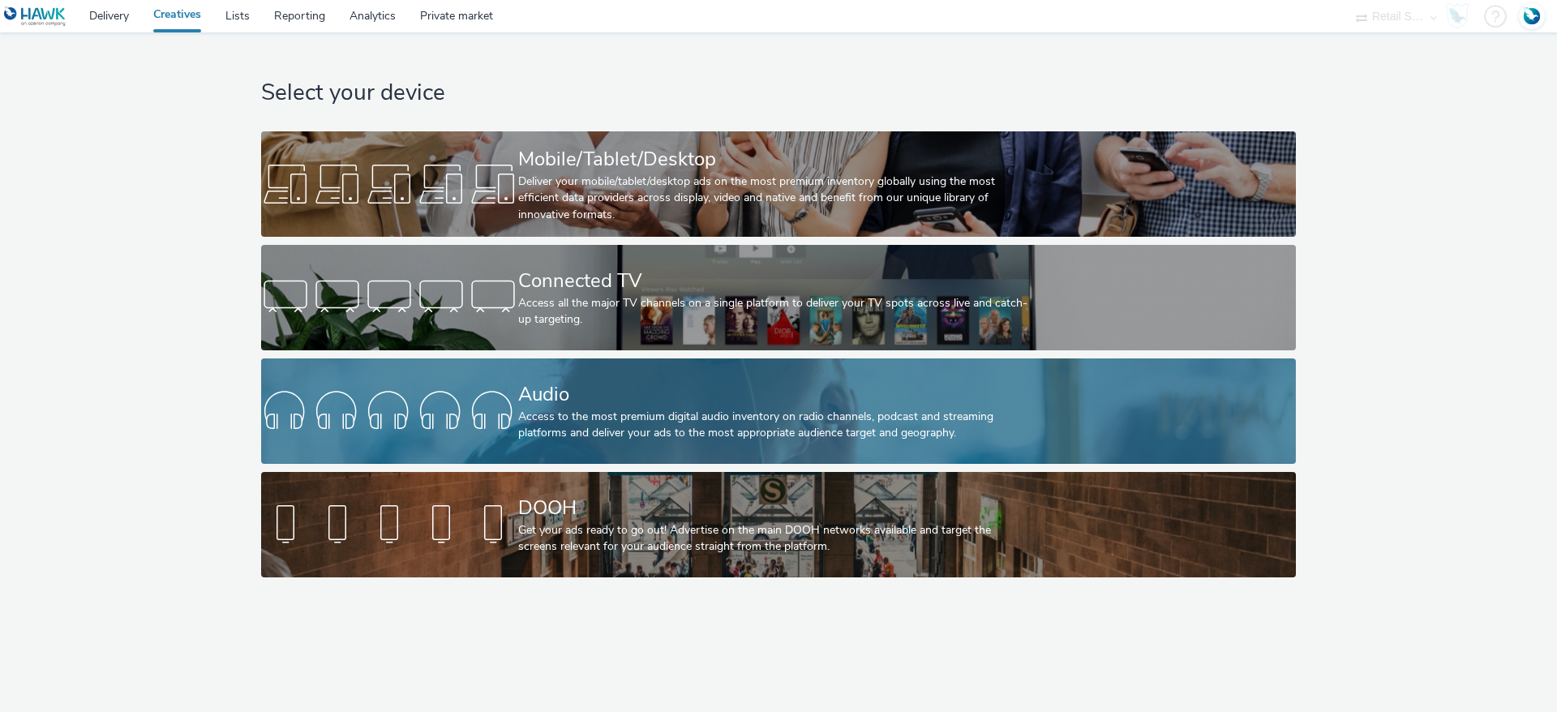
click at [627, 436] on div "Access to the most premium digital audio inventory on radio channels, podcast a…" at bounding box center [775, 425] width 514 height 33
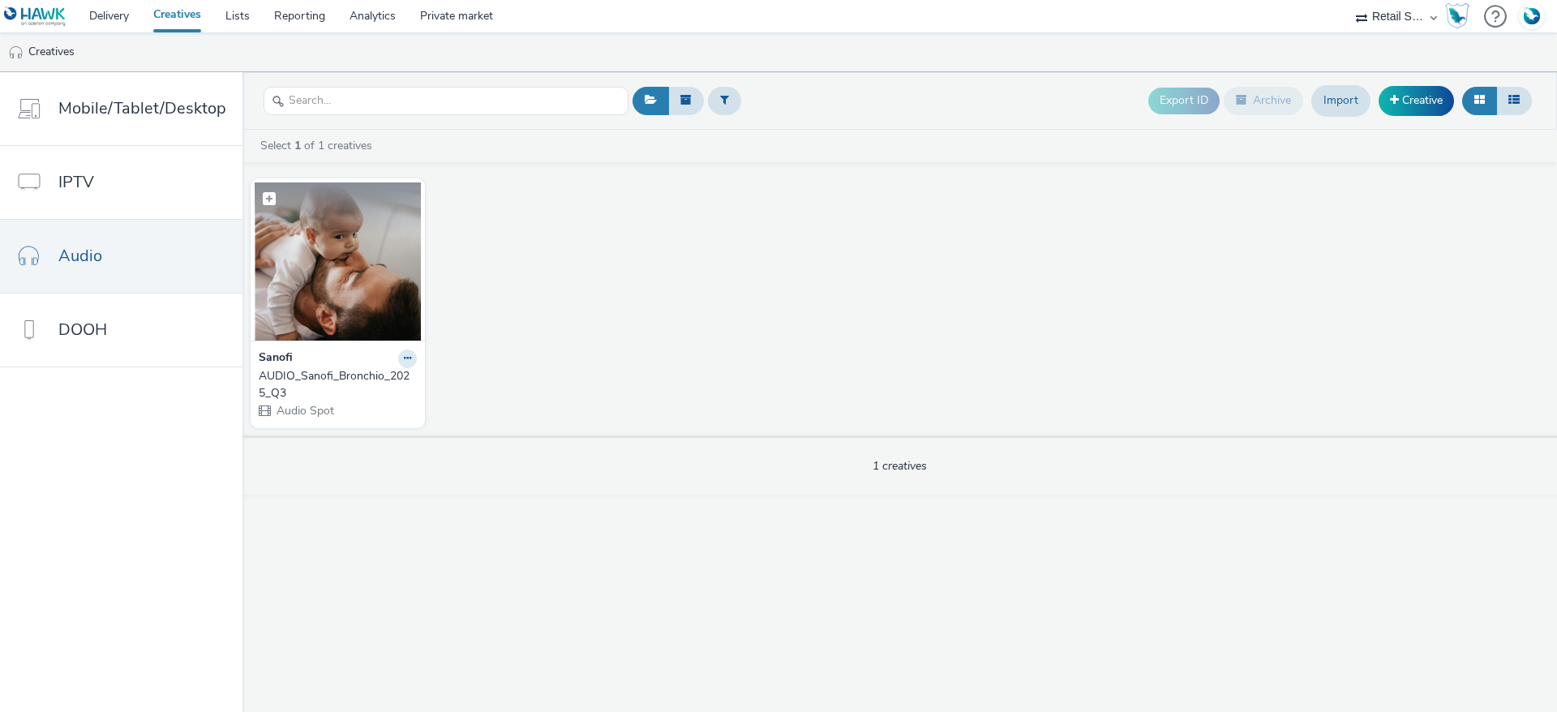
click at [350, 219] on figcaption at bounding box center [338, 209] width 166 height 52
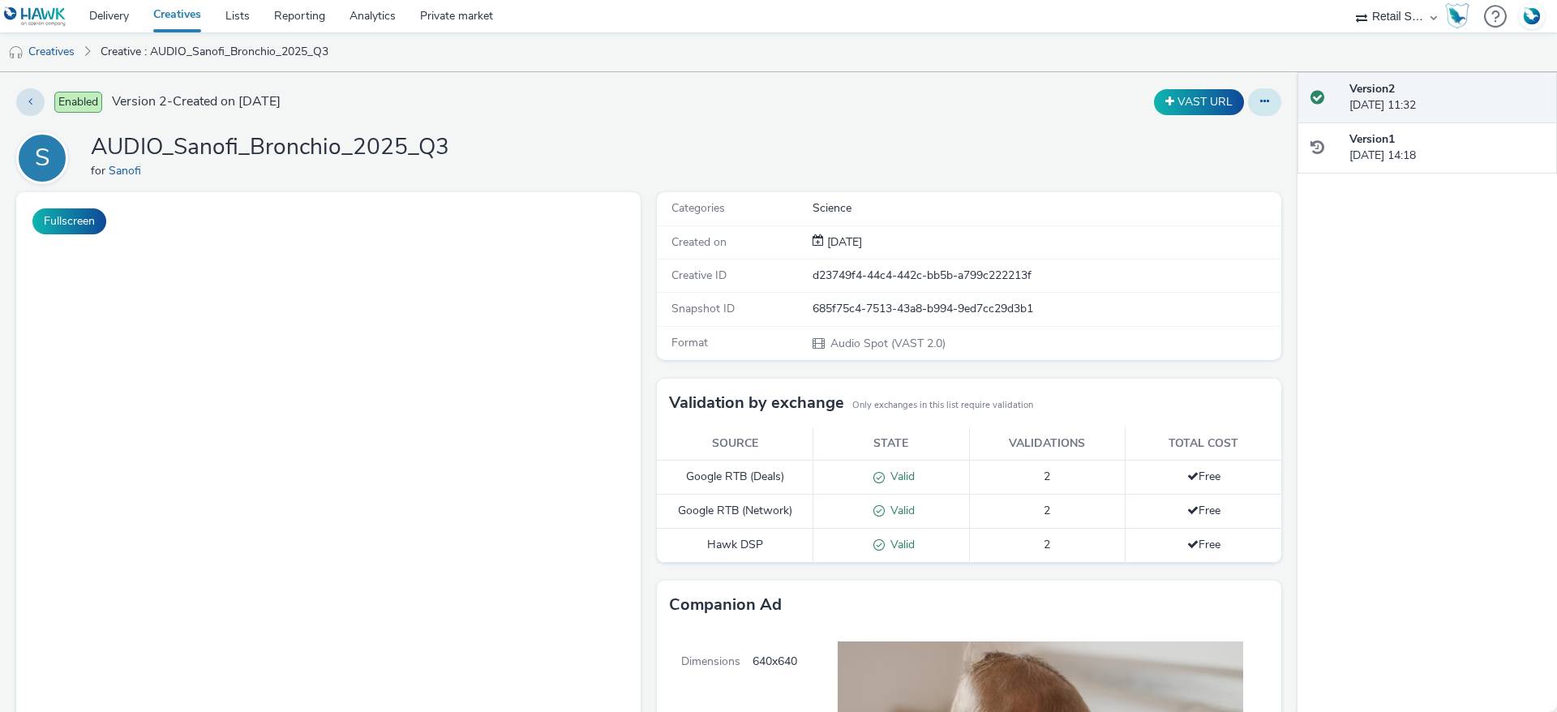
click at [1261, 103] on icon at bounding box center [1265, 101] width 9 height 11
click at [1207, 128] on link "Edit" at bounding box center [1221, 134] width 122 height 32
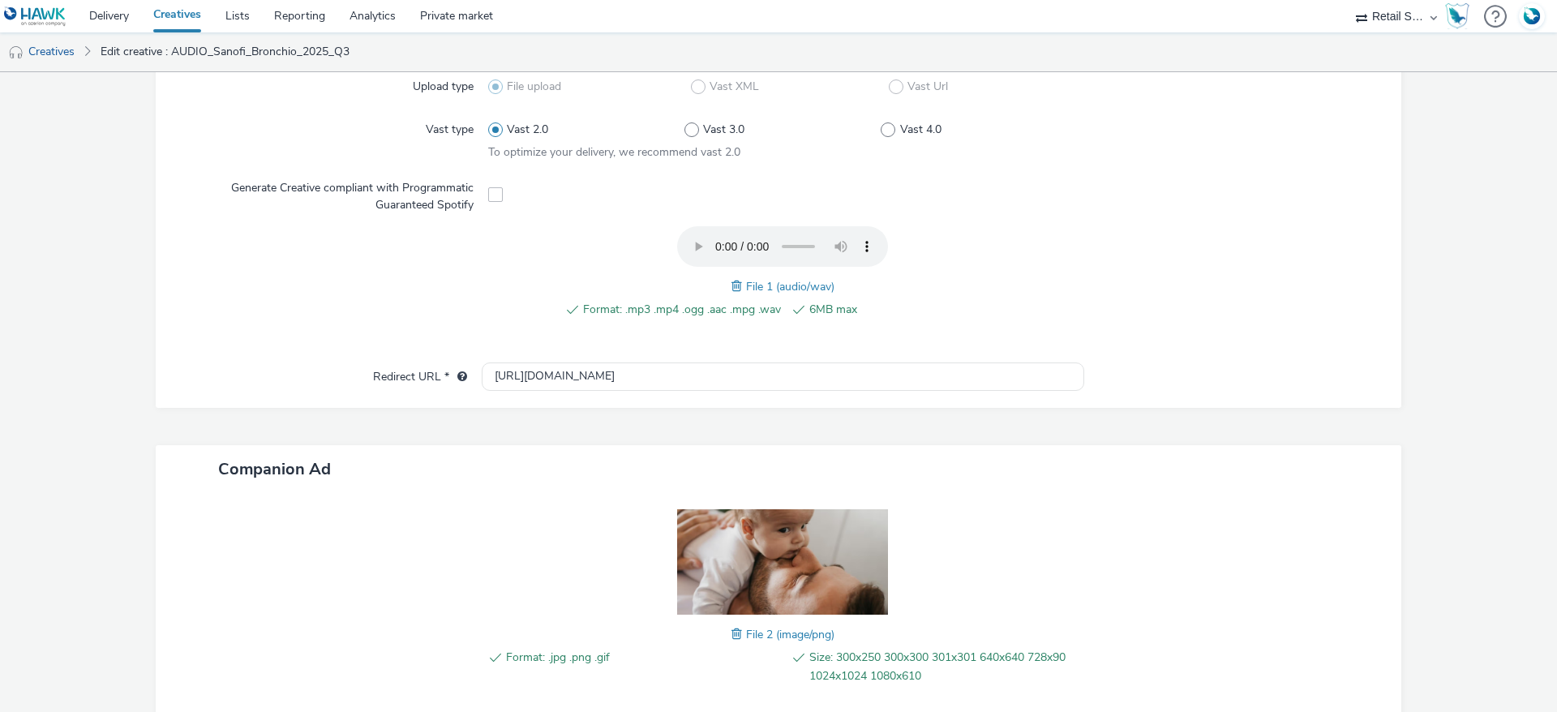
scroll to position [407, 0]
